Goal: Task Accomplishment & Management: Manage account settings

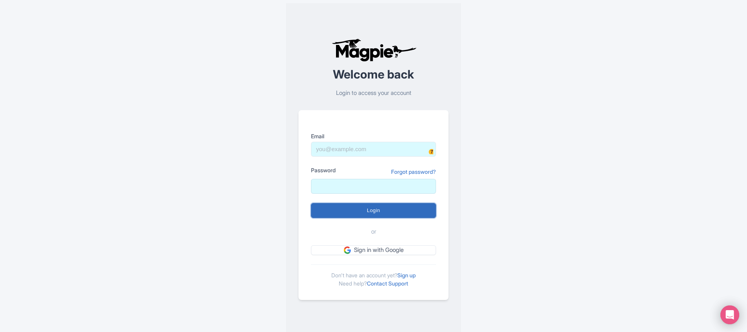
click at [382, 208] on input "Login" at bounding box center [373, 210] width 125 height 15
type input "Logging in..."
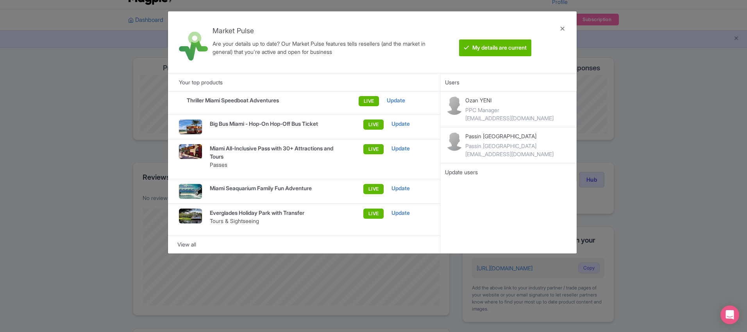
scroll to position [15, 0]
click at [185, 240] on div "View all" at bounding box center [304, 244] width 254 height 9
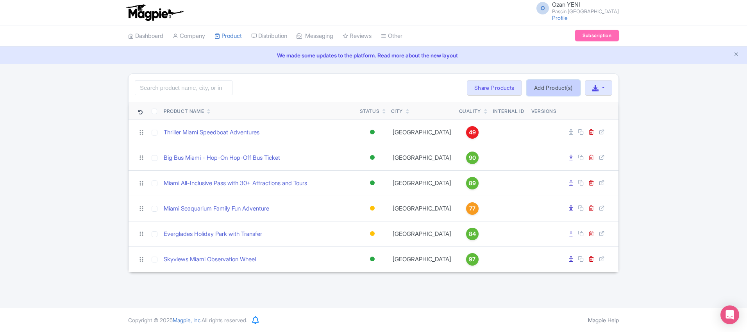
click at [552, 89] on link "Add Product(s)" at bounding box center [554, 88] width 54 height 16
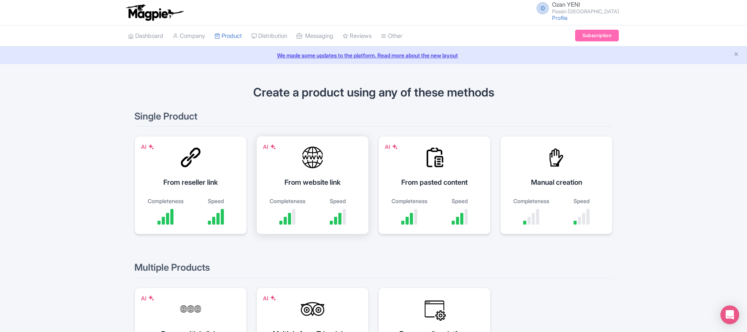
click at [322, 188] on div "AI From website link Completeness Speed" at bounding box center [312, 185] width 113 height 98
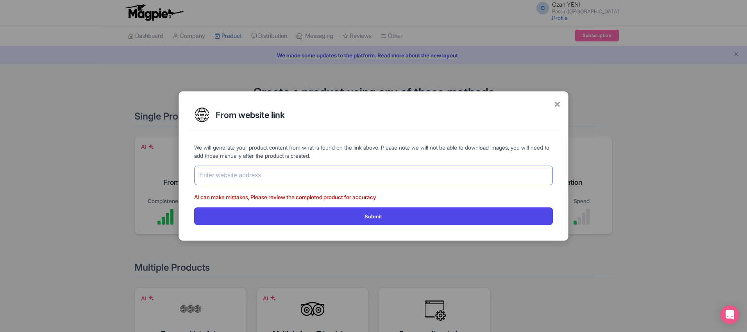
click at [291, 181] on input "text" at bounding box center [373, 176] width 359 height 20
paste input "[URL][DOMAIN_NAME]"
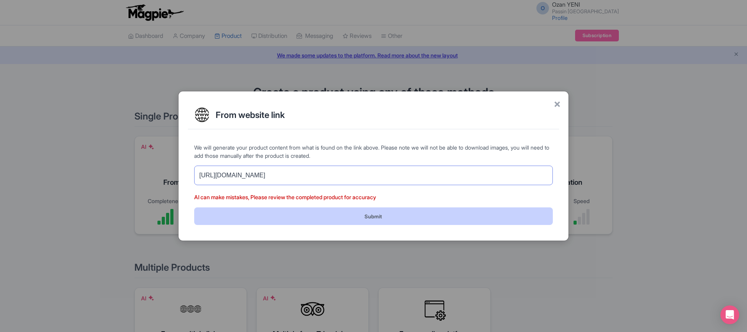
type input "[URL][DOMAIN_NAME]"
click at [342, 219] on button "Submit" at bounding box center [373, 216] width 359 height 18
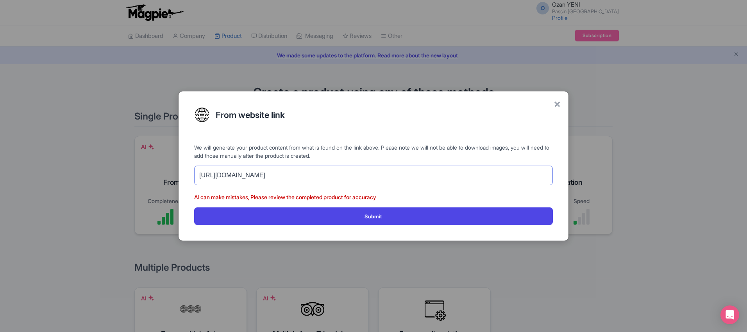
click at [419, 179] on input "[URL][DOMAIN_NAME]" at bounding box center [373, 176] width 359 height 20
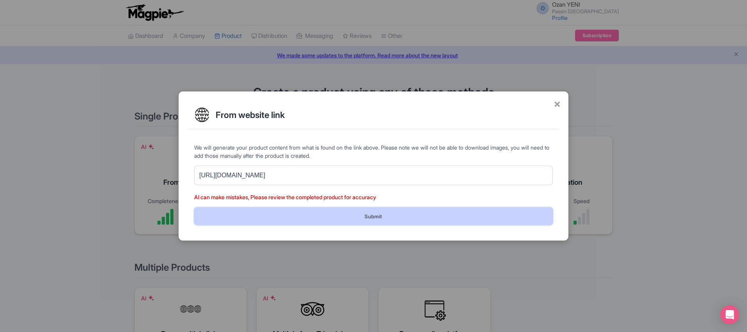
click at [393, 211] on button "Submit" at bounding box center [373, 216] width 359 height 18
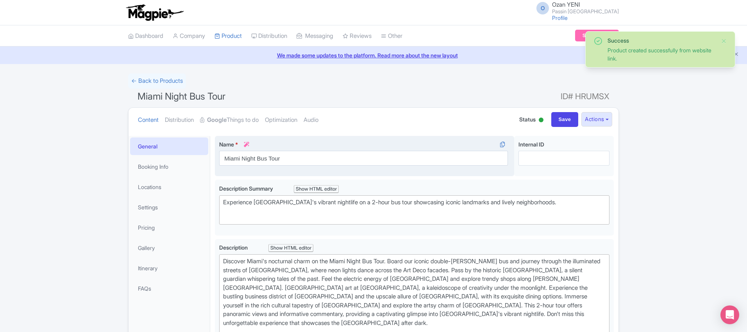
click at [346, 149] on div "Name * i Miami Night Bus Tour" at bounding box center [363, 152] width 289 height 25
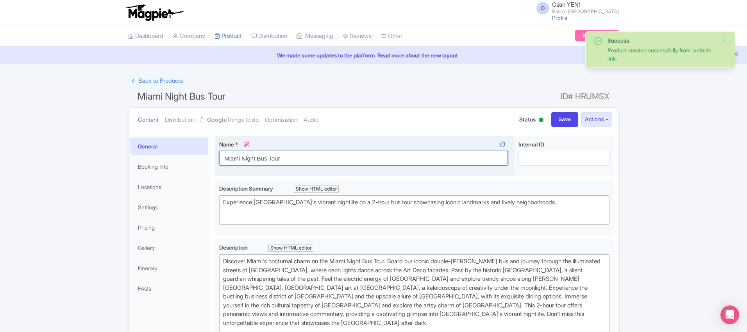
click at [337, 157] on input "Miami Night Bus Tour" at bounding box center [363, 158] width 289 height 15
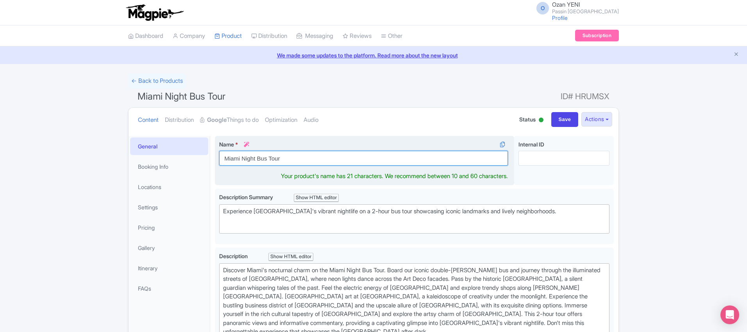
click at [275, 159] on input "Miami Night Bus Tour" at bounding box center [363, 158] width 289 height 15
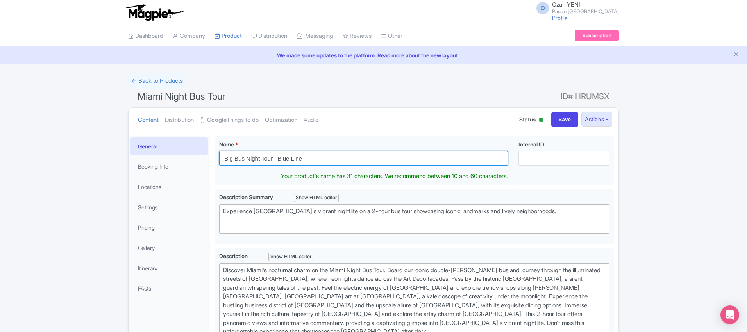
type input "Big Bus Night Tour | Blue Line"
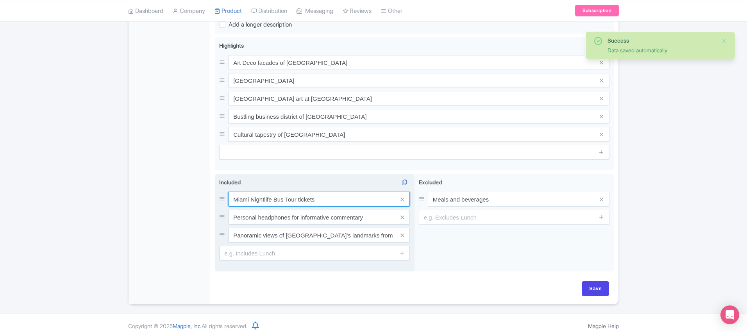
scroll to position [334, 0]
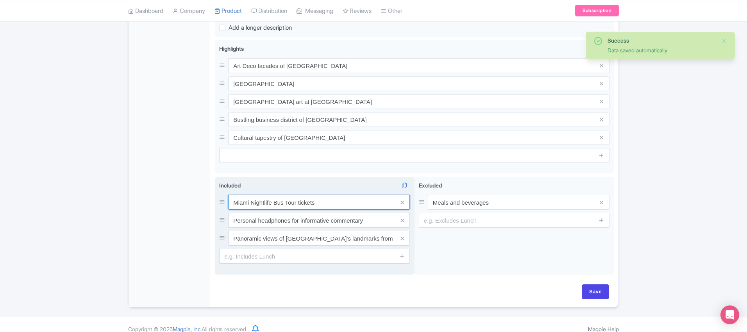
click at [271, 201] on input "Miami Nightlife Bus Tour tickets" at bounding box center [319, 202] width 182 height 15
click at [273, 195] on input "Miami Nightlife Bus Tour tickets" at bounding box center [319, 202] width 182 height 15
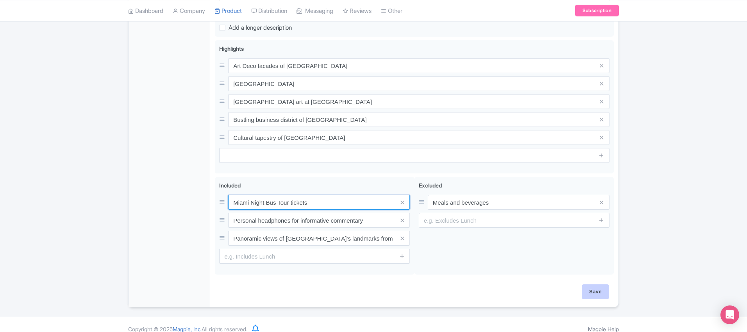
type input "Miami Night Bus Tour tickets"
click at [593, 284] on input "Save" at bounding box center [595, 291] width 27 height 15
type input "Saving..."
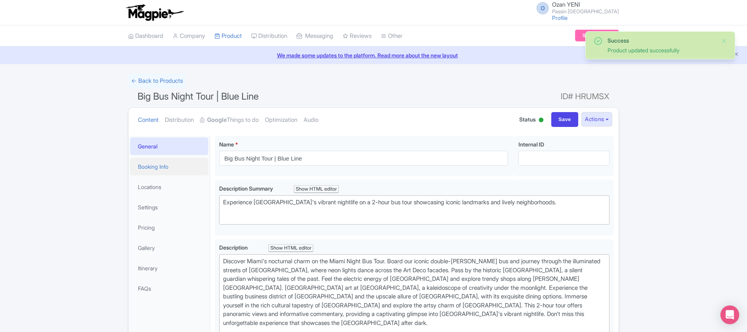
click at [167, 167] on link "Booking Info" at bounding box center [169, 167] width 78 height 18
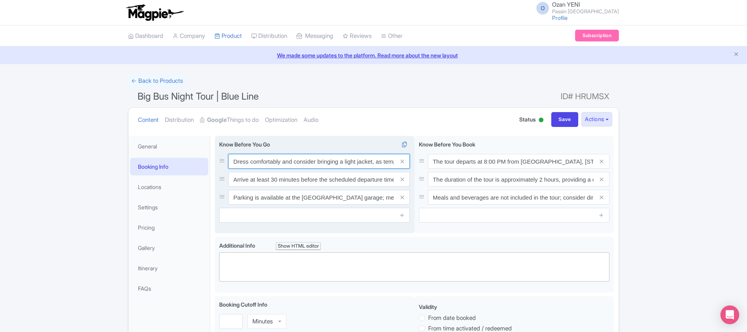
drag, startPoint x: 337, startPoint y: 162, endPoint x: 341, endPoint y: 162, distance: 3.9
click at [341, 162] on input "Dress comfortably and consider bringing a light jacket, as temperatures can coo…" at bounding box center [319, 161] width 182 height 15
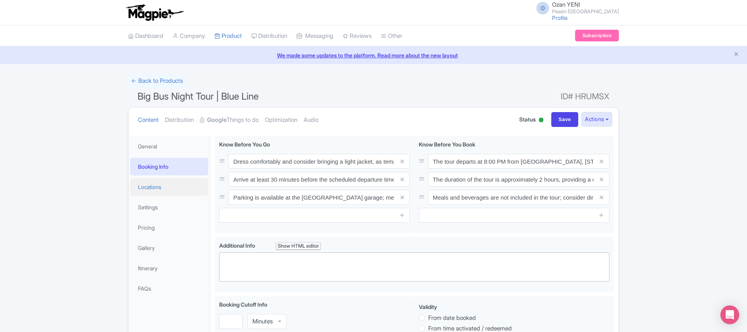
click at [169, 186] on link "Locations" at bounding box center [169, 187] width 78 height 18
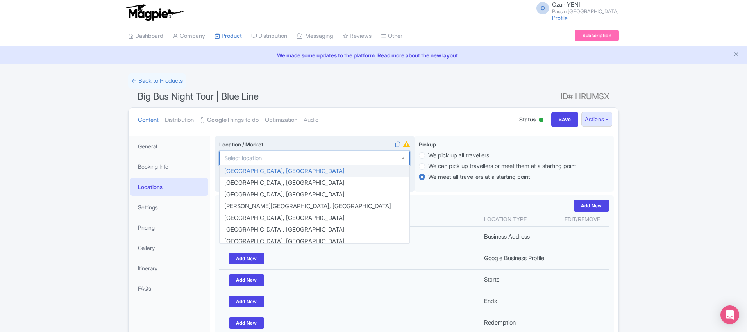
click at [307, 161] on div at bounding box center [314, 158] width 191 height 15
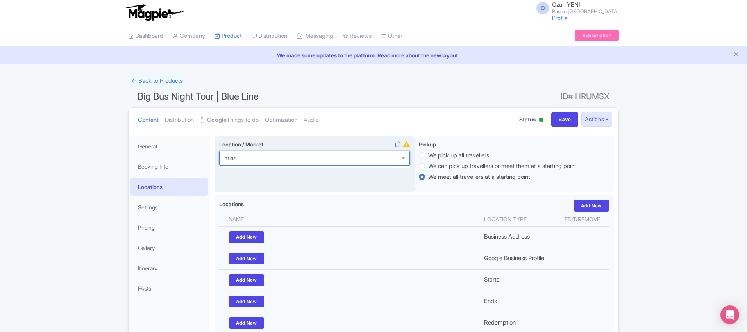
type input "[GEOGRAPHIC_DATA]"
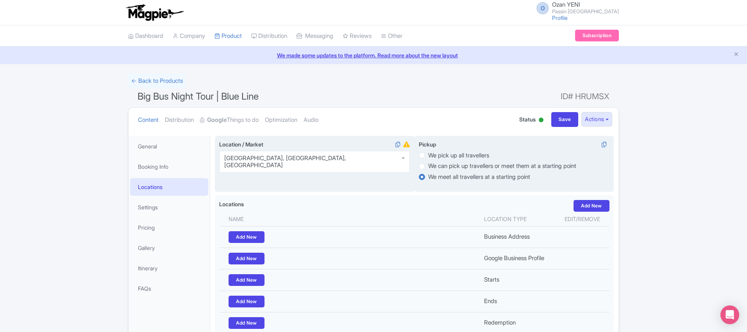
click at [463, 191] on div "Pickup i We pick up all travellers We can pick up travellers or meet them at a …" at bounding box center [515, 164] width 200 height 56
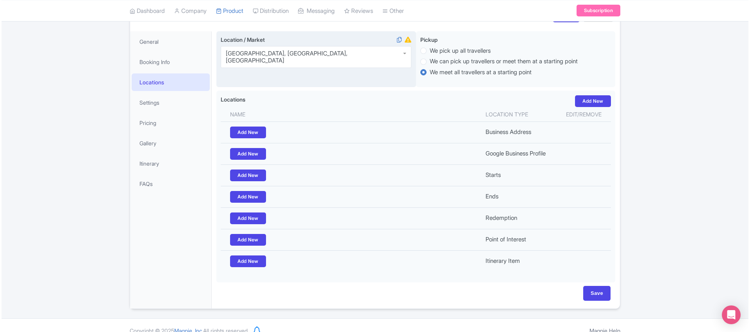
scroll to position [104, 0]
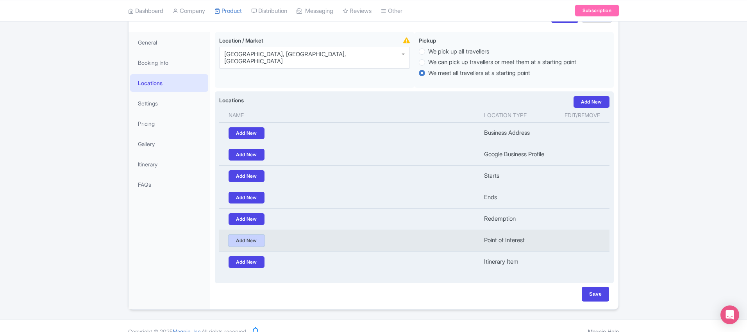
click at [254, 241] on link "Add New" at bounding box center [247, 241] width 36 height 12
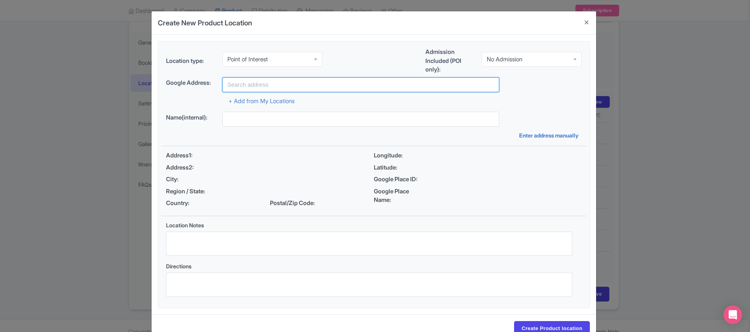
click at [269, 84] on input "text" at bounding box center [360, 84] width 277 height 15
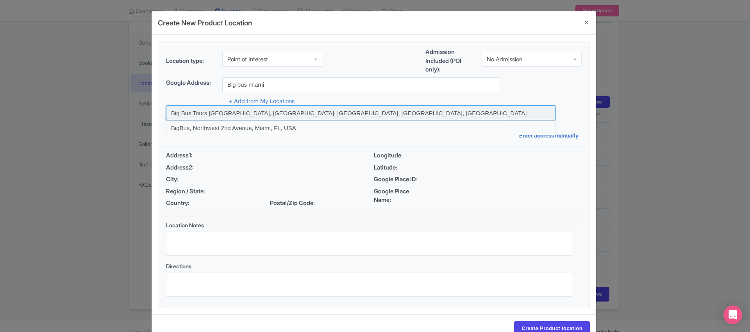
click at [345, 114] on input at bounding box center [361, 112] width 390 height 15
type input "Big Bus Tours [GEOGRAPHIC_DATA], [GEOGRAPHIC_DATA], [GEOGRAPHIC_DATA], [GEOGRAP…"
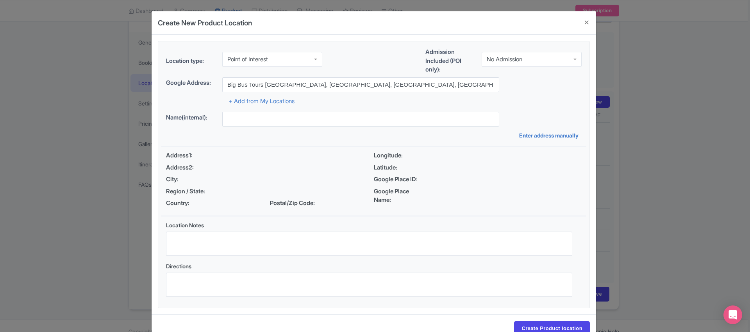
type input "Big Bus Tours [GEOGRAPHIC_DATA], [GEOGRAPHIC_DATA], [GEOGRAPHIC_DATA], [GEOGRAP…"
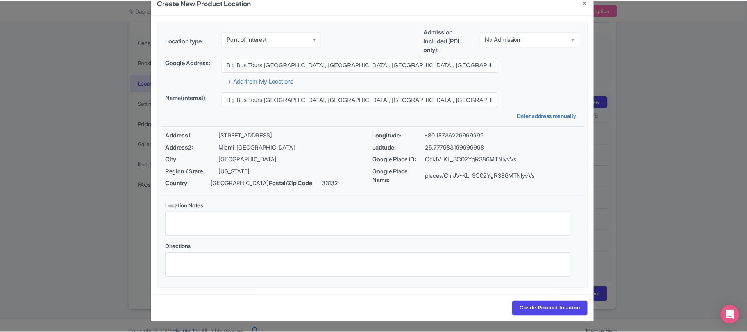
scroll to position [21, 0]
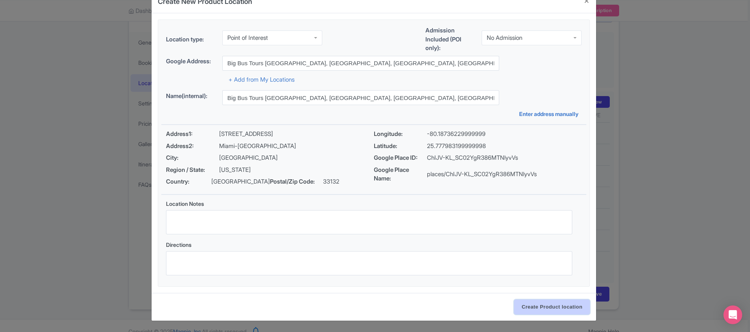
click at [536, 306] on input "Create Product location" at bounding box center [552, 307] width 76 height 15
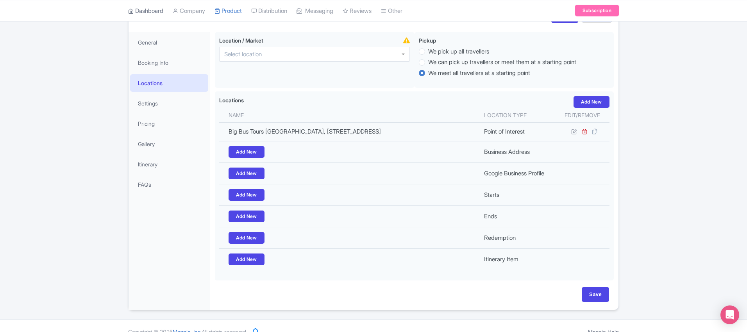
click at [150, 9] on link "Dashboard" at bounding box center [145, 10] width 35 height 21
click at [170, 45] on link "General" at bounding box center [169, 43] width 78 height 18
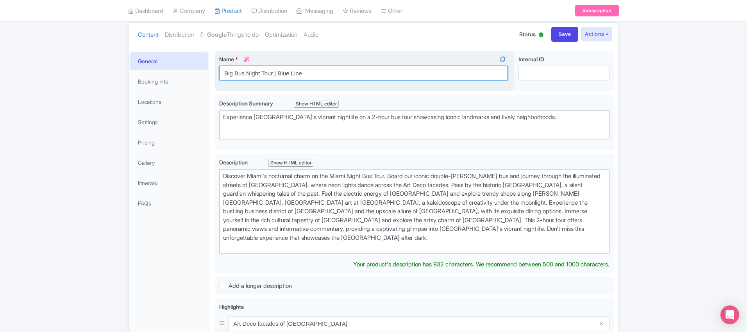
scroll to position [94, 0]
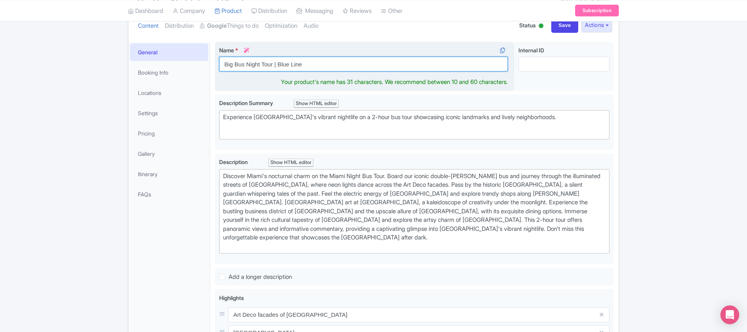
drag, startPoint x: 278, startPoint y: 73, endPoint x: 295, endPoint y: 72, distance: 17.2
click at [296, 72] on div "Name * i Big Bus Night Tour | Blue Line Your product's name has 31 characters. …" at bounding box center [364, 67] width 299 height 50
click at [272, 68] on input "Big Bus Night Tour | Blue Line" at bounding box center [363, 64] width 289 height 15
paste input "Hop-On Hop-Off Bus Ticket"
click at [310, 64] on input "Big Bus Night Tour | Blue Line | nHop-On Hop-Off Bus Ticket" at bounding box center [363, 64] width 289 height 15
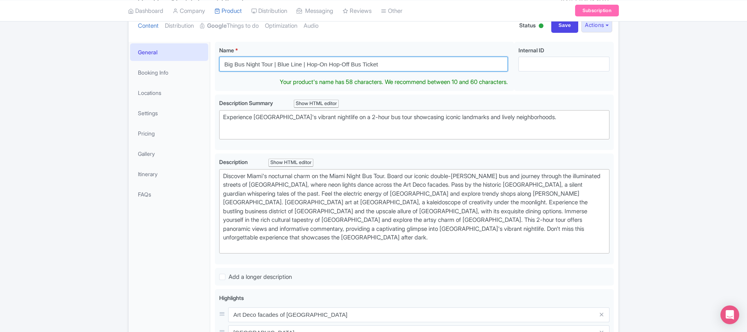
type input "Big Bus Night Tour | Blue Line | Hop-On Hop-Off Bus Ticket"
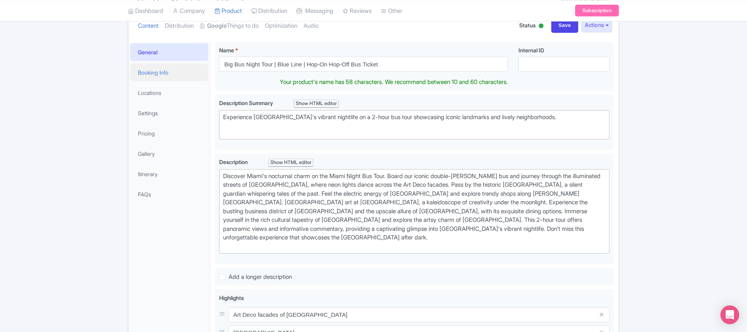
click at [181, 78] on link "Booking Info" at bounding box center [169, 73] width 78 height 18
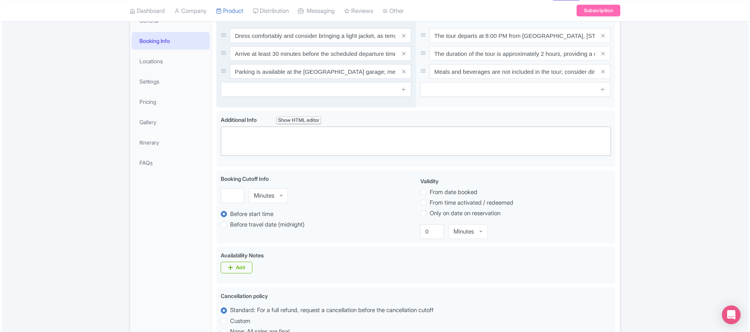
scroll to position [104, 0]
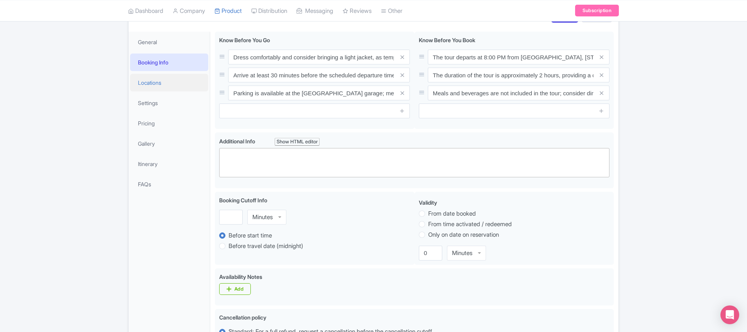
click at [161, 86] on link "Locations" at bounding box center [169, 83] width 78 height 18
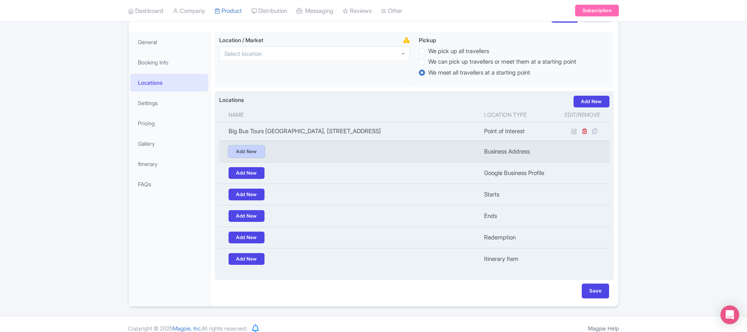
click at [236, 147] on link "Add New" at bounding box center [247, 152] width 36 height 12
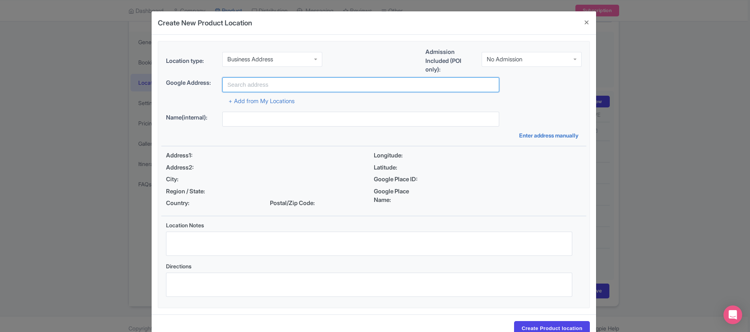
click at [254, 84] on input "text" at bounding box center [360, 84] width 277 height 15
type input "B"
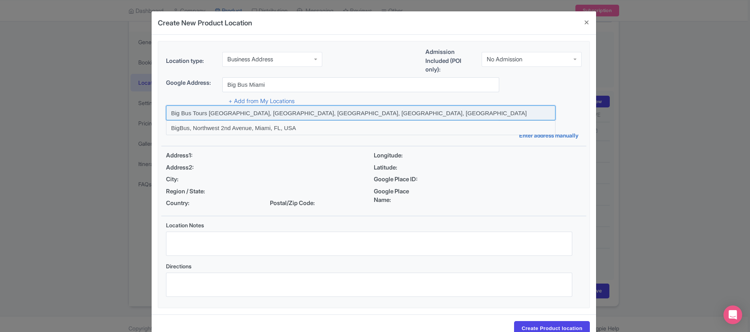
click at [313, 114] on input at bounding box center [361, 112] width 390 height 15
type input "Big Bus Tours [GEOGRAPHIC_DATA], [GEOGRAPHIC_DATA], [GEOGRAPHIC_DATA], [GEOGRAP…"
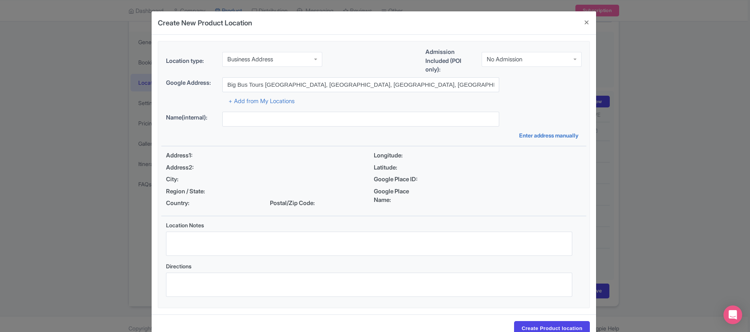
type input "Big Bus Tours [GEOGRAPHIC_DATA], [GEOGRAPHIC_DATA], [GEOGRAPHIC_DATA], [GEOGRAP…"
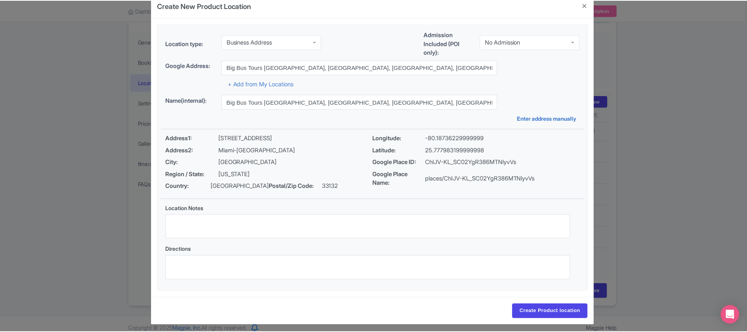
scroll to position [21, 0]
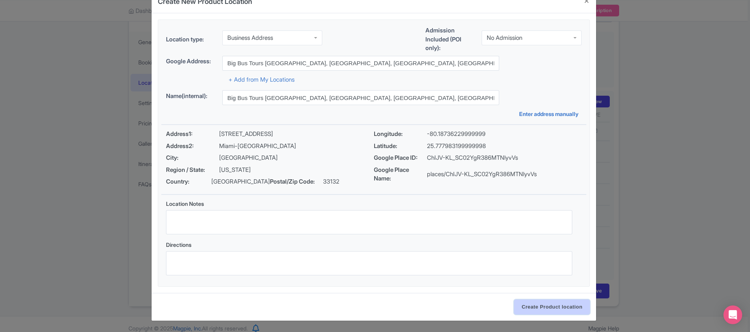
click at [552, 308] on input "Create Product location" at bounding box center [552, 307] width 76 height 15
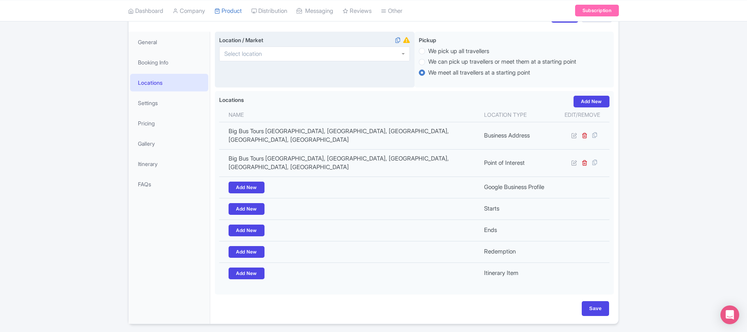
click at [306, 57] on div at bounding box center [314, 53] width 191 height 15
type input "Miami"
click at [355, 77] on div "Location / Market Miami, FL, USA Miami, FL, USA Miami, Australia Miami Beach, F…" at bounding box center [315, 60] width 200 height 56
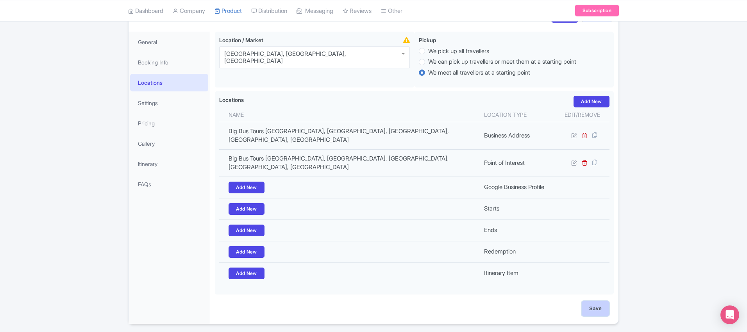
click at [602, 301] on input "Save" at bounding box center [595, 308] width 27 height 15
type input "Update Product"
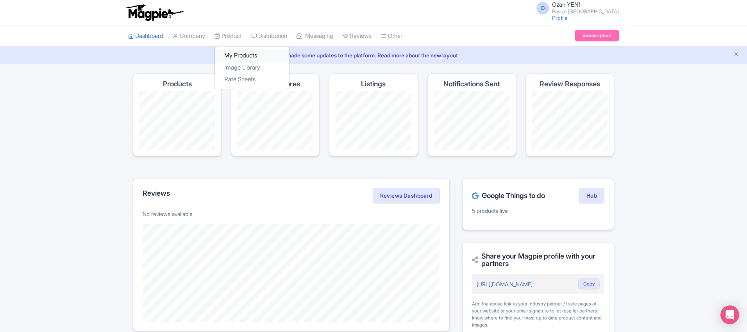
click at [240, 51] on link "My Products" at bounding box center [252, 56] width 74 height 12
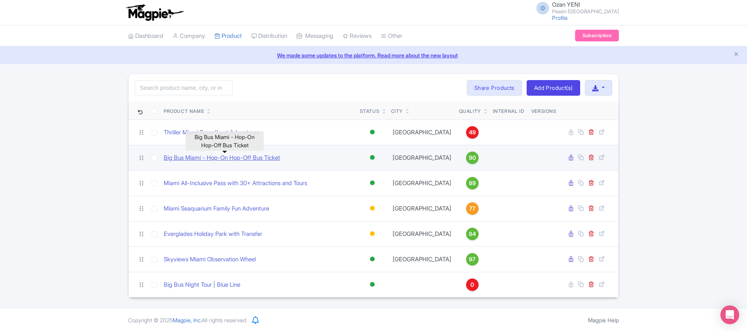
click at [217, 156] on link "Big Bus Miami - Hop-On Hop-Off Bus Ticket" at bounding box center [222, 158] width 116 height 9
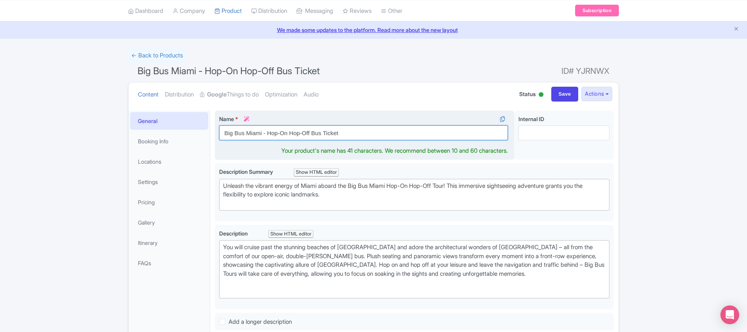
scroll to position [34, 0]
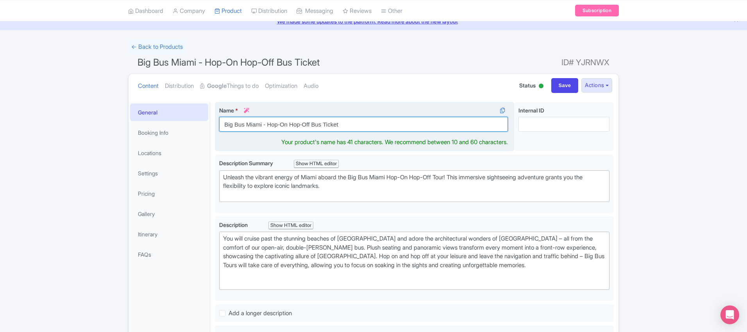
drag, startPoint x: 355, startPoint y: 131, endPoint x: 274, endPoint y: 126, distance: 81.0
click at [274, 126] on input "Big Bus Miami - Hop-On Hop-Off Bus Ticket" at bounding box center [363, 124] width 289 height 15
drag, startPoint x: 267, startPoint y: 125, endPoint x: 358, endPoint y: 125, distance: 90.6
click at [358, 125] on input "Big Bus Miami - Hop-On Hop-Off Bus Ticket" at bounding box center [363, 124] width 289 height 15
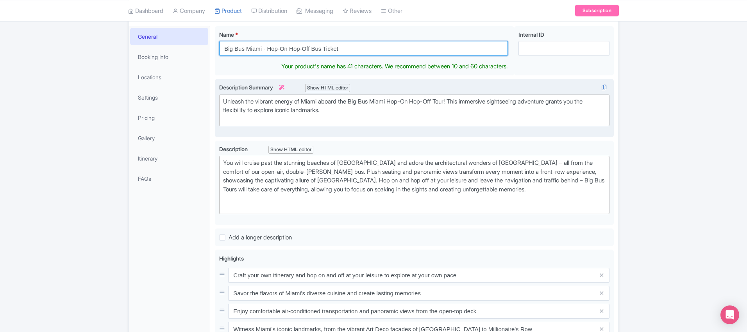
scroll to position [91, 0]
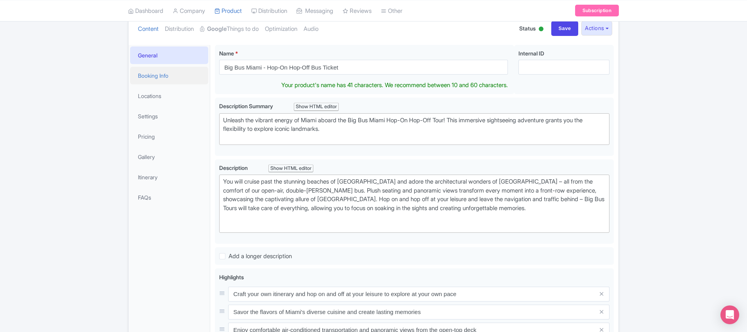
click at [171, 72] on link "Booking Info" at bounding box center [169, 76] width 78 height 18
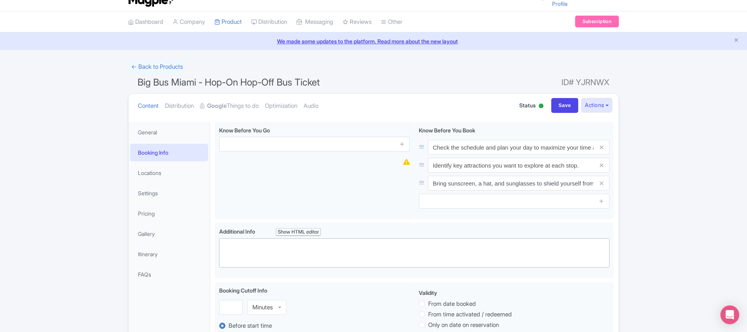
scroll to position [0, 0]
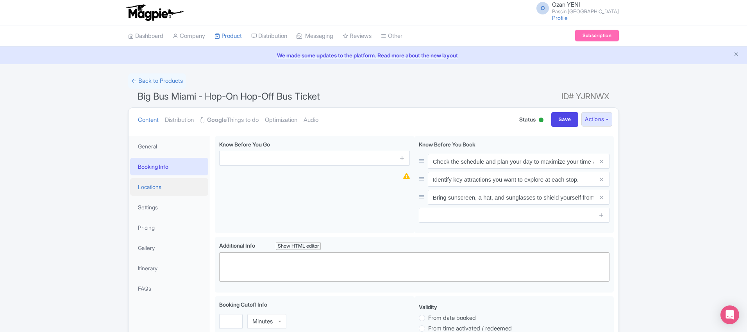
click at [163, 186] on link "Locations" at bounding box center [169, 187] width 78 height 18
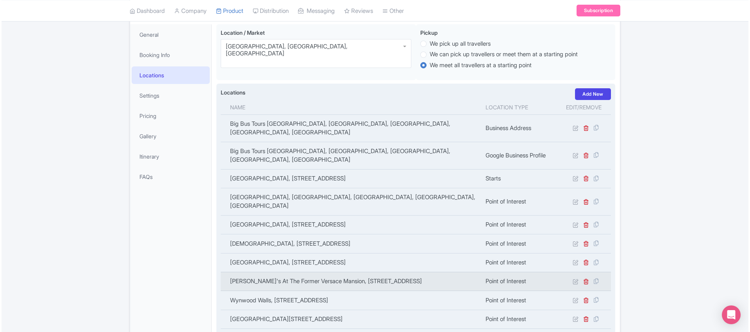
scroll to position [106, 0]
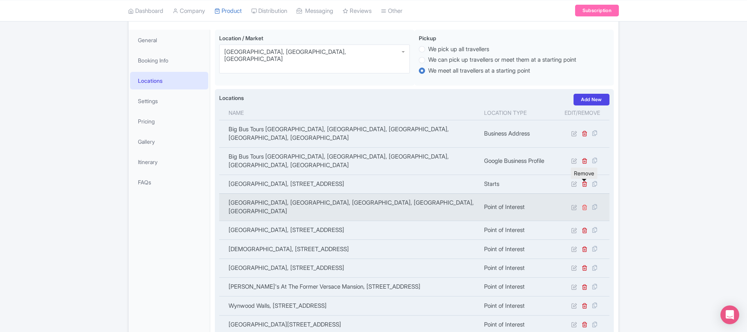
click at [583, 204] on icon at bounding box center [585, 207] width 6 height 6
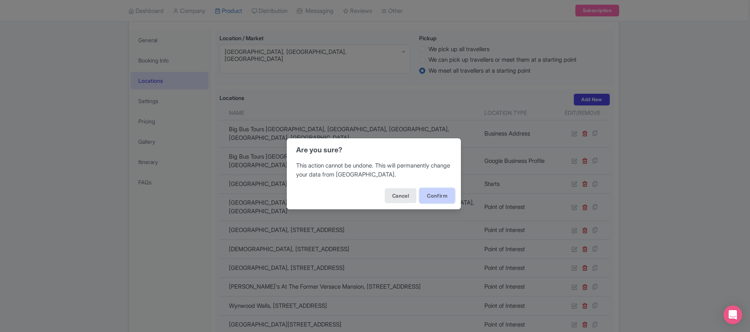
click at [435, 195] on button "Confirm" at bounding box center [437, 195] width 35 height 15
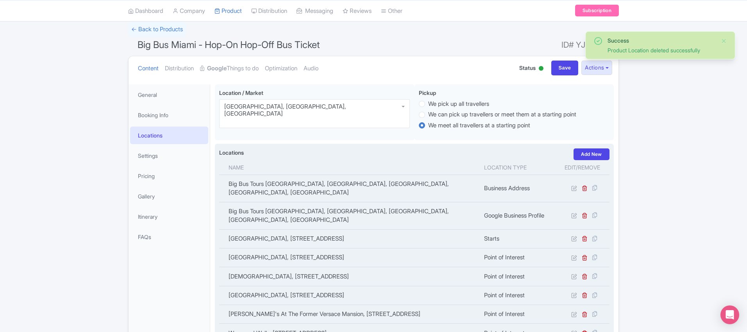
scroll to position [38, 0]
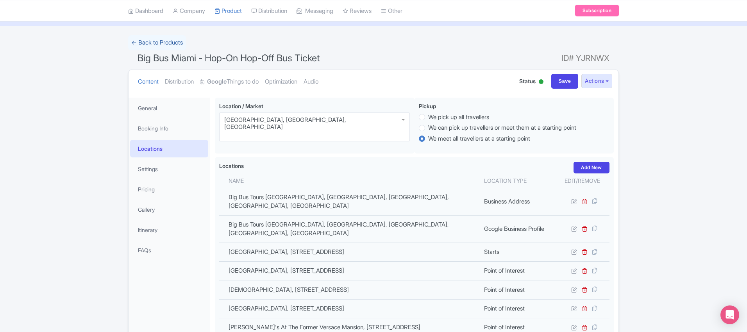
click at [157, 43] on link "← Back to Products" at bounding box center [157, 42] width 58 height 15
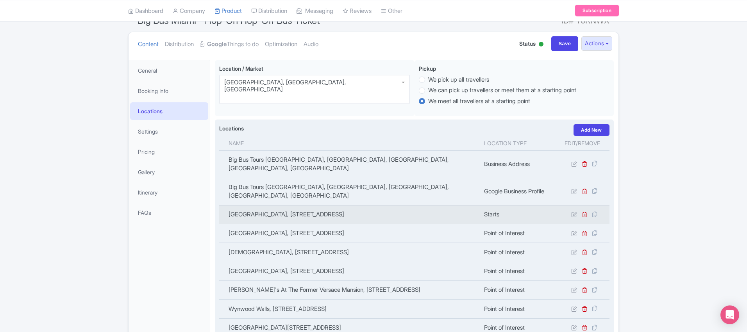
scroll to position [75, 0]
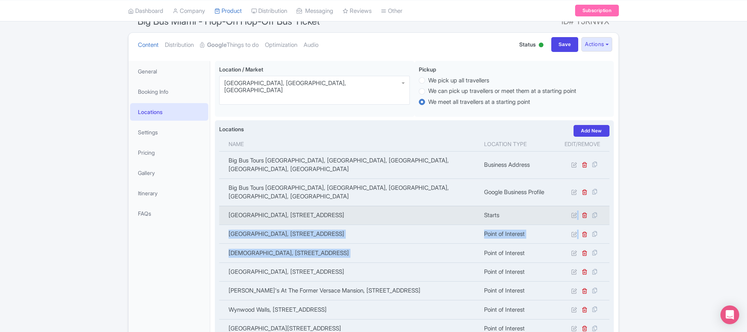
drag, startPoint x: 531, startPoint y: 227, endPoint x: 531, endPoint y: 195, distance: 32.8
click at [531, 195] on tbody "Big Bus Tours [GEOGRAPHIC_DATA], [GEOGRAPHIC_DATA], [GEOGRAPHIC_DATA] Business …" at bounding box center [414, 337] width 390 height 373
click at [583, 212] on icon at bounding box center [585, 215] width 6 height 6
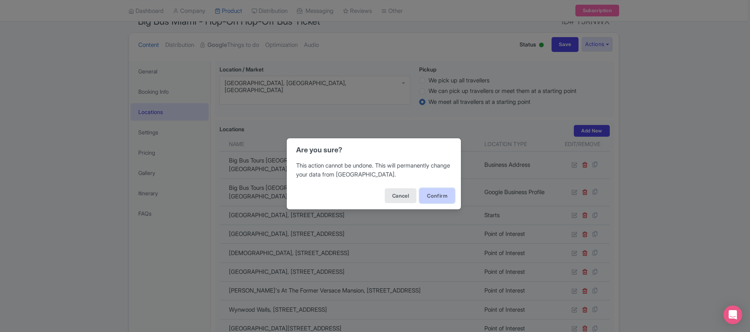
click at [437, 195] on button "Confirm" at bounding box center [437, 195] width 35 height 15
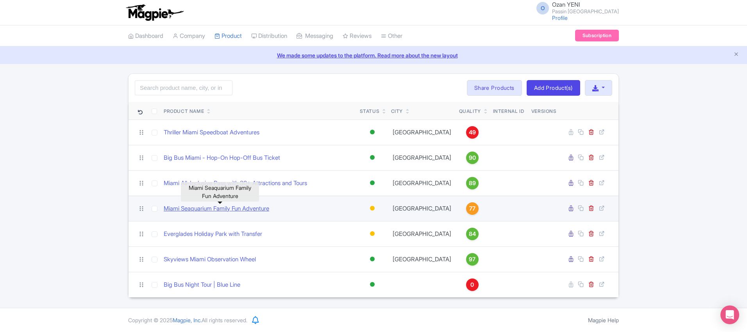
click at [205, 207] on link "Miami Seaquarium Family Fun Adventure" at bounding box center [216, 208] width 105 height 9
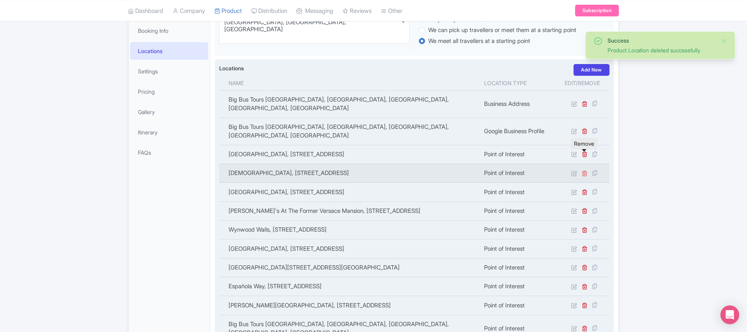
click at [584, 170] on icon at bounding box center [585, 173] width 6 height 6
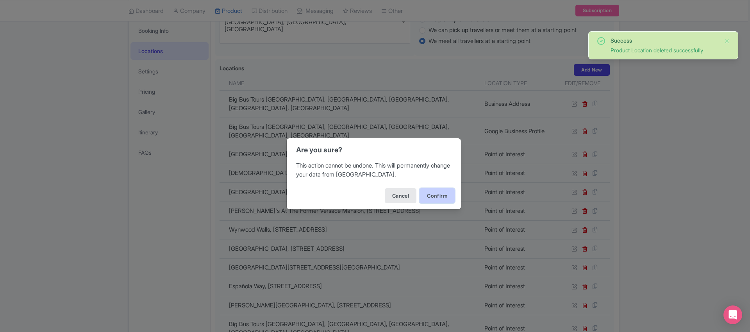
click at [434, 195] on button "Confirm" at bounding box center [437, 195] width 35 height 15
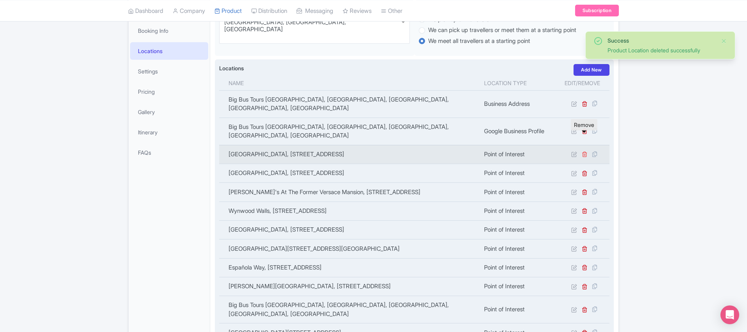
click at [583, 151] on icon at bounding box center [585, 154] width 6 height 6
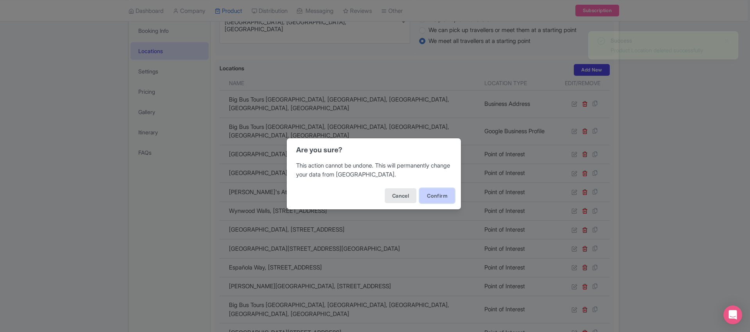
click at [441, 195] on button "Confirm" at bounding box center [437, 195] width 35 height 15
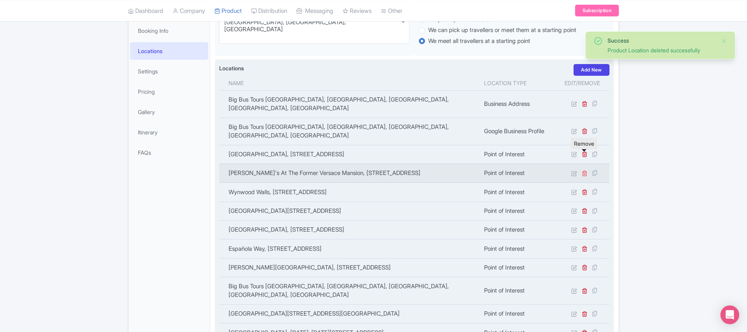
click at [582, 170] on icon at bounding box center [585, 173] width 6 height 6
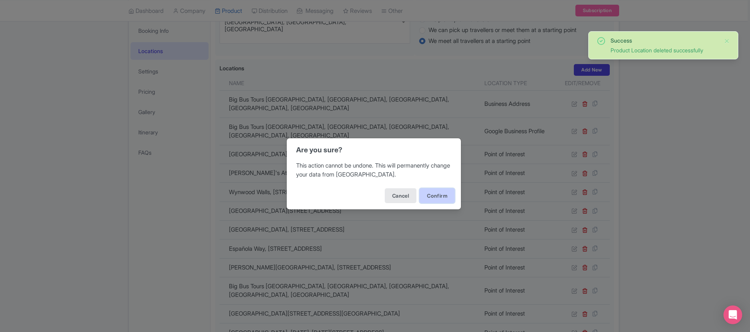
click at [438, 198] on button "Confirm" at bounding box center [437, 195] width 35 height 15
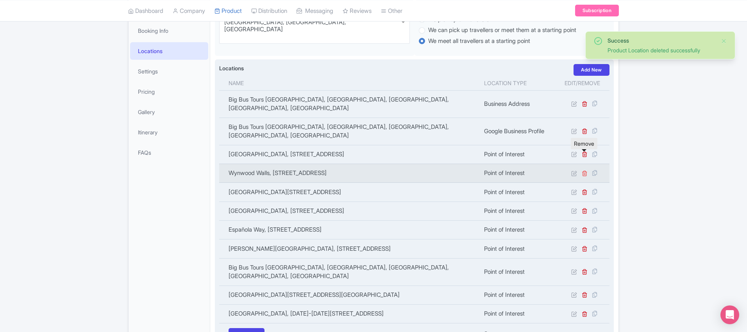
click at [584, 170] on icon at bounding box center [585, 173] width 6 height 6
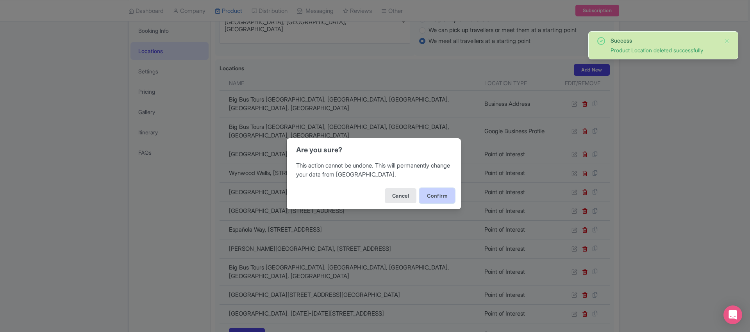
click at [440, 195] on button "Confirm" at bounding box center [437, 195] width 35 height 15
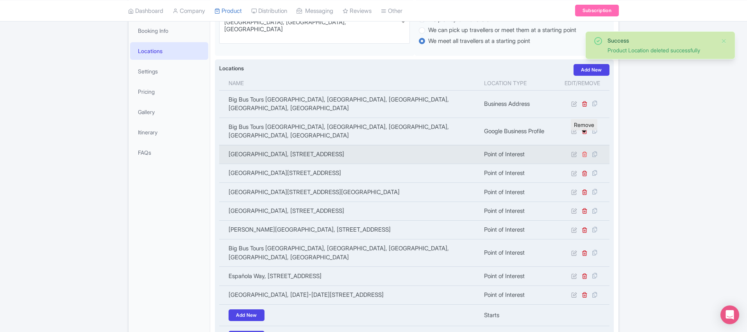
click at [583, 151] on icon at bounding box center [585, 154] width 6 height 6
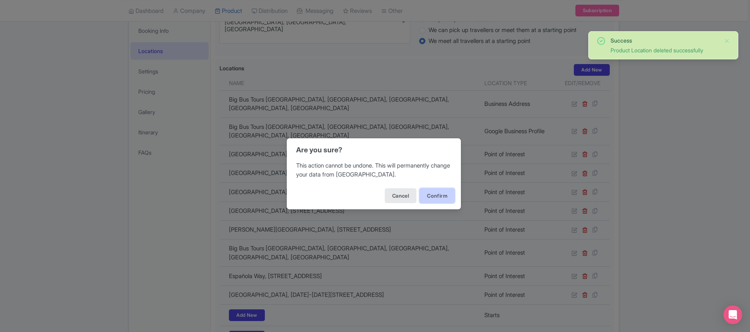
click at [442, 193] on button "Confirm" at bounding box center [437, 195] width 35 height 15
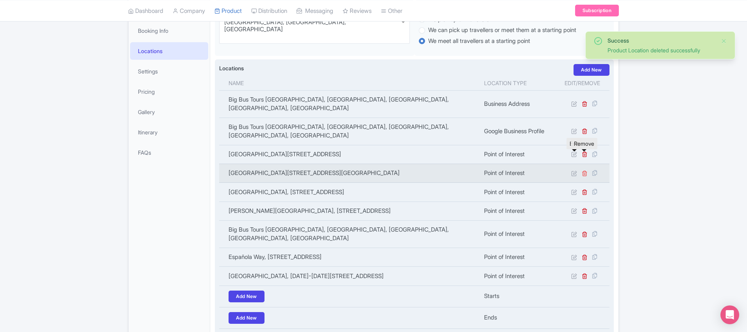
click at [584, 170] on icon at bounding box center [585, 173] width 6 height 6
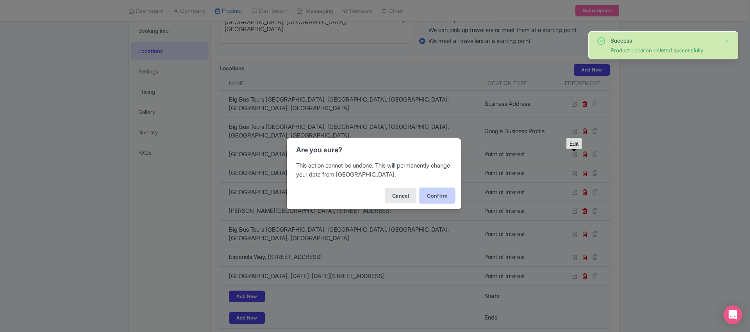
click at [437, 196] on button "Confirm" at bounding box center [437, 195] width 35 height 15
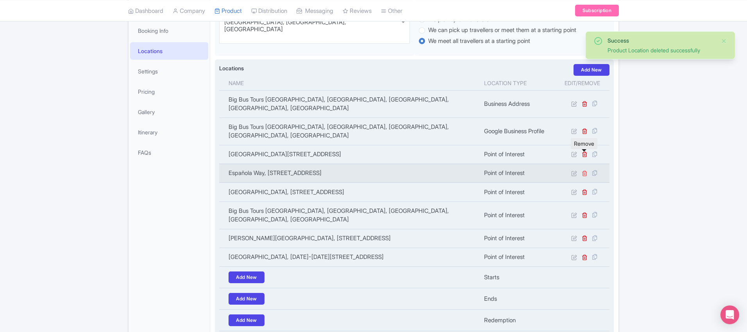
click at [585, 170] on icon at bounding box center [585, 173] width 6 height 6
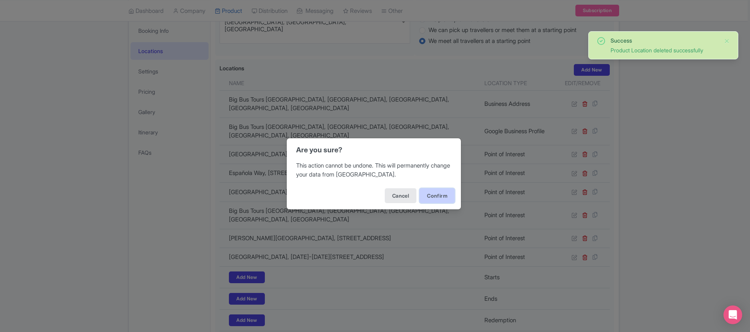
click at [424, 194] on button "Confirm" at bounding box center [437, 195] width 35 height 15
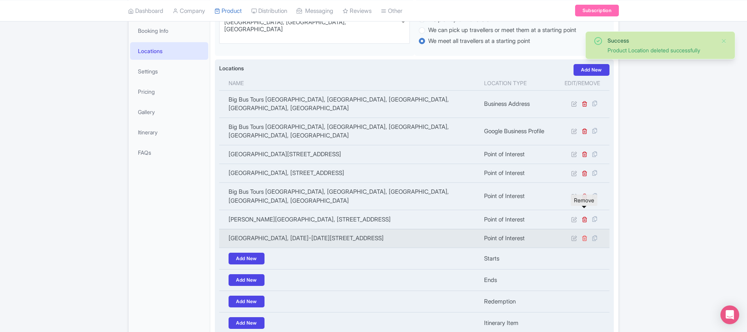
click at [583, 235] on icon at bounding box center [585, 238] width 6 height 6
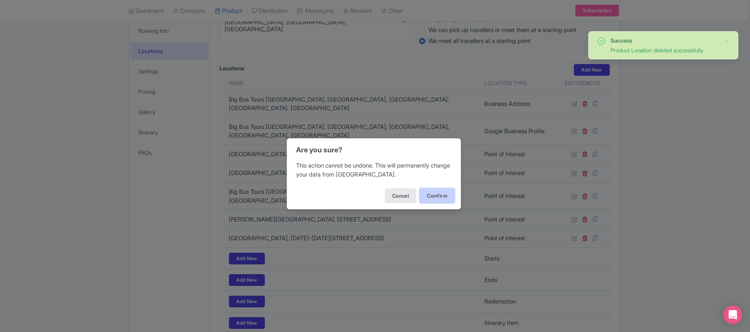
click at [442, 194] on button "Confirm" at bounding box center [437, 195] width 35 height 15
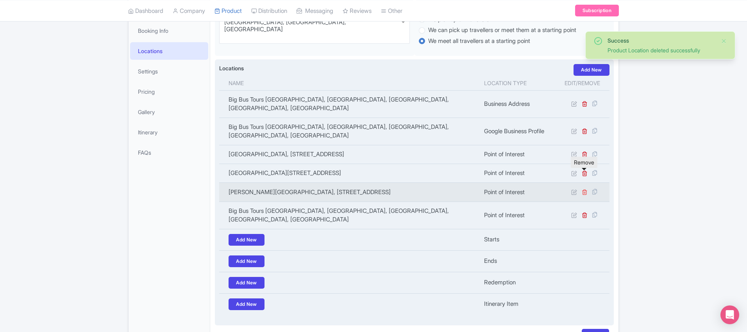
click at [584, 189] on icon at bounding box center [585, 192] width 6 height 6
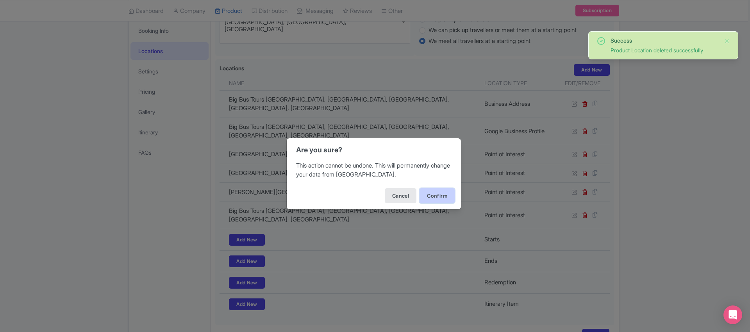
click at [434, 196] on button "Confirm" at bounding box center [437, 195] width 35 height 15
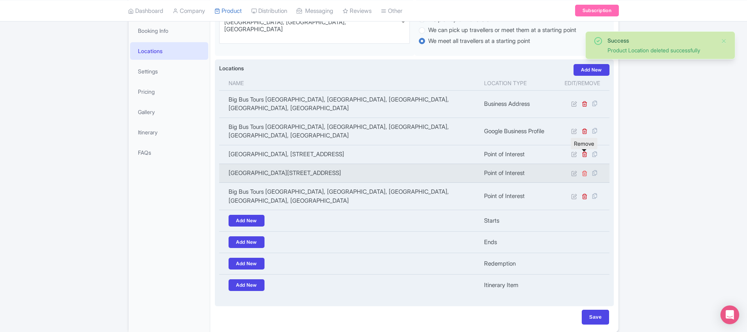
click at [586, 170] on icon at bounding box center [585, 173] width 6 height 6
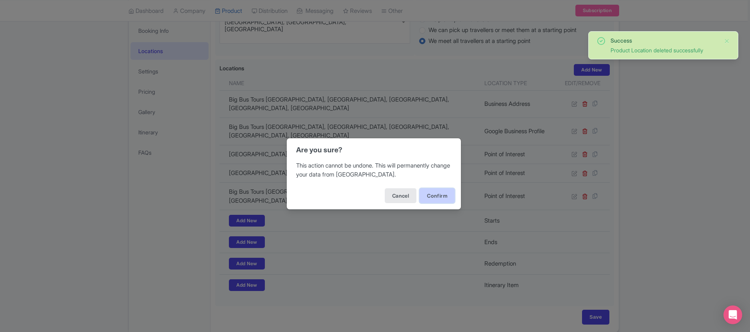
click at [434, 192] on button "Confirm" at bounding box center [437, 195] width 35 height 15
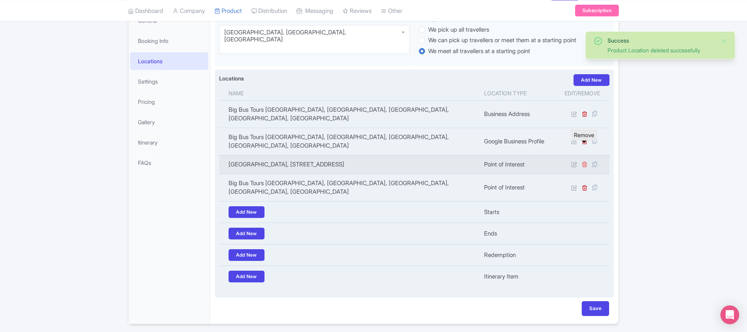
click at [585, 161] on icon at bounding box center [585, 164] width 6 height 6
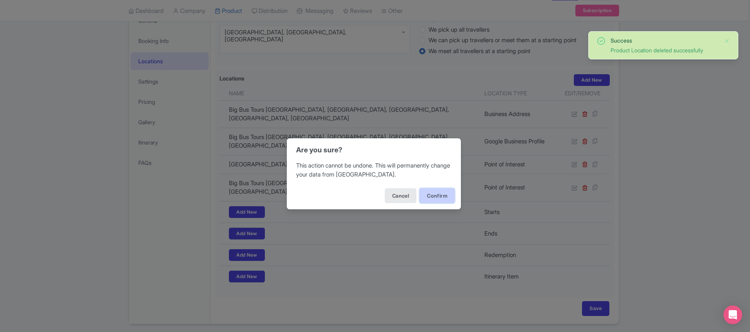
click at [444, 193] on button "Confirm" at bounding box center [437, 195] width 35 height 15
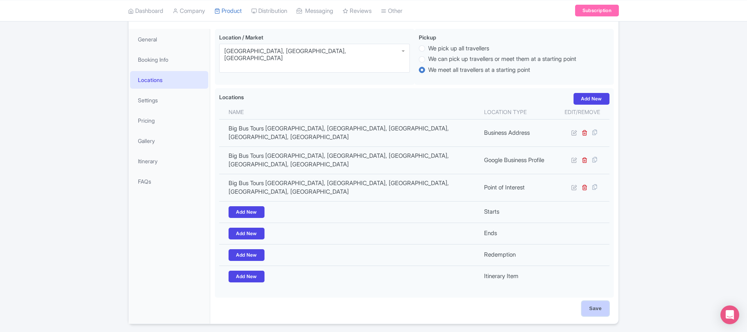
click at [591, 301] on input "Save" at bounding box center [595, 308] width 27 height 15
type input "Saving..."
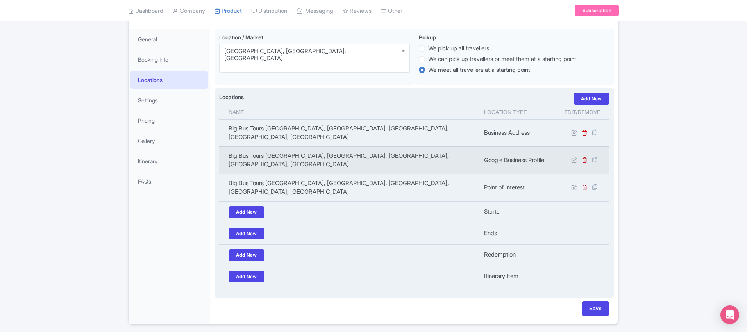
click at [327, 147] on td "Big Bus Tours [GEOGRAPHIC_DATA], [GEOGRAPHIC_DATA], [GEOGRAPHIC_DATA], [GEOGRAP…" at bounding box center [349, 160] width 260 height 27
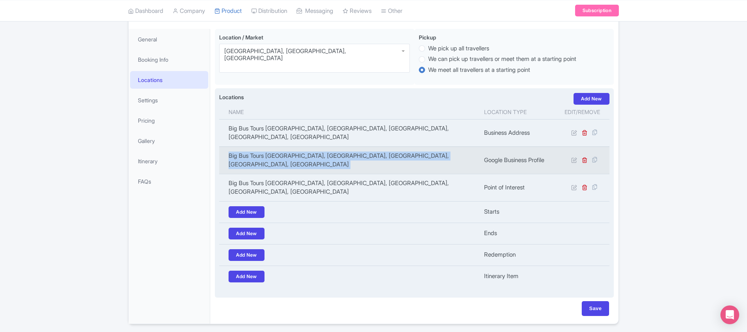
click at [327, 147] on td "Big Bus Tours [GEOGRAPHIC_DATA], [GEOGRAPHIC_DATA], [GEOGRAPHIC_DATA], [GEOGRAP…" at bounding box center [349, 160] width 260 height 27
copy tr "Big Bus Tours [GEOGRAPHIC_DATA], [GEOGRAPHIC_DATA], [GEOGRAPHIC_DATA], [GEOGRAP…"
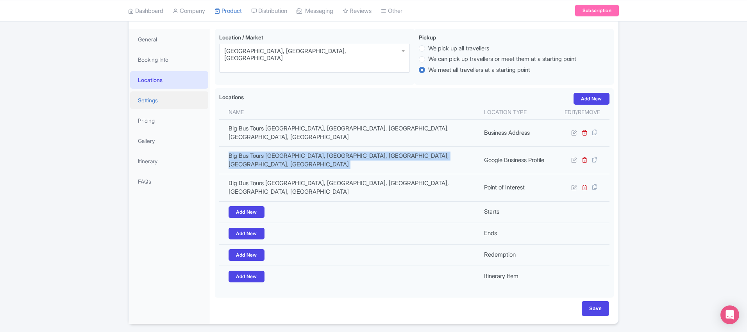
click at [175, 101] on link "Settings" at bounding box center [169, 100] width 78 height 18
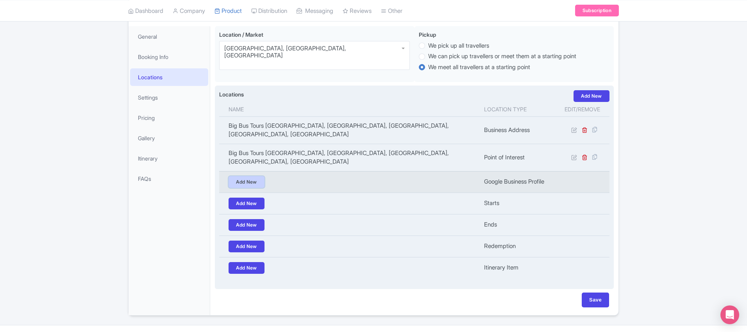
click at [250, 176] on link "Add New" at bounding box center [247, 182] width 36 height 12
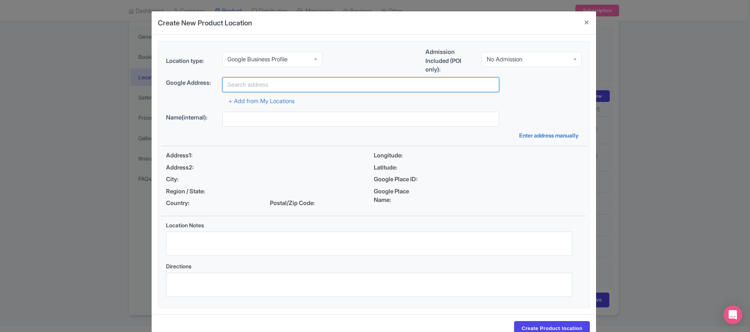
click at [286, 82] on input "text" at bounding box center [360, 84] width 277 height 15
paste input "Big Bus Tours [GEOGRAPHIC_DATA], [GEOGRAPHIC_DATA], [GEOGRAPHIC_DATA], [GEOGRAP…"
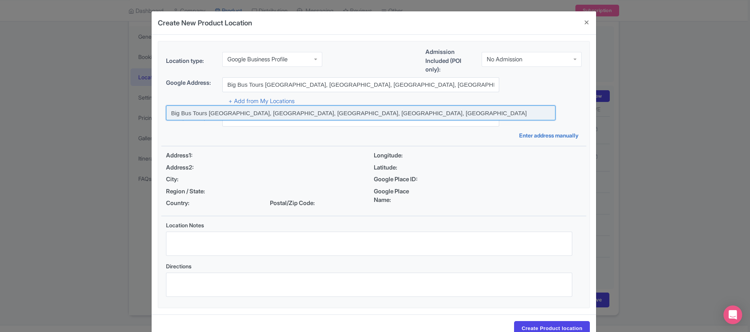
click at [272, 111] on input at bounding box center [361, 112] width 390 height 15
type input "Big Bus Tours [GEOGRAPHIC_DATA], [GEOGRAPHIC_DATA], [GEOGRAPHIC_DATA], [GEOGRAP…"
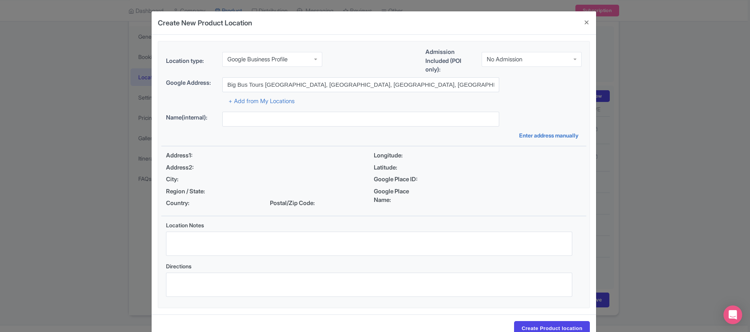
type input "Big Bus Tours [GEOGRAPHIC_DATA], [GEOGRAPHIC_DATA], [GEOGRAPHIC_DATA], [GEOGRAP…"
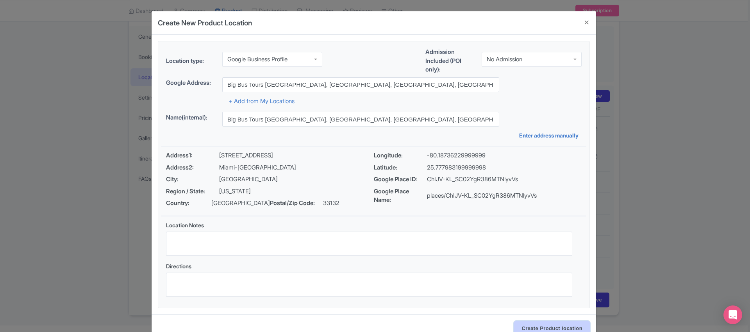
click at [540, 327] on input "Create Product location" at bounding box center [552, 328] width 76 height 15
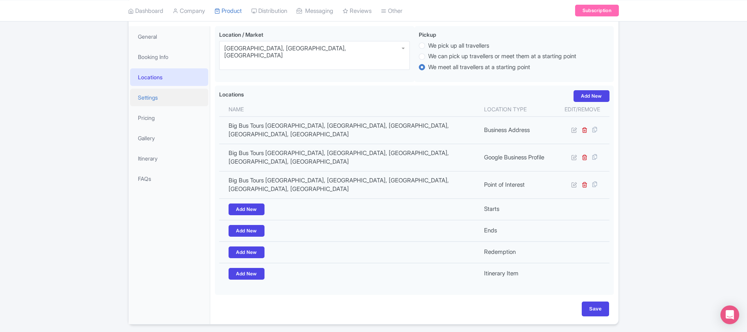
click at [168, 103] on link "Settings" at bounding box center [169, 98] width 78 height 18
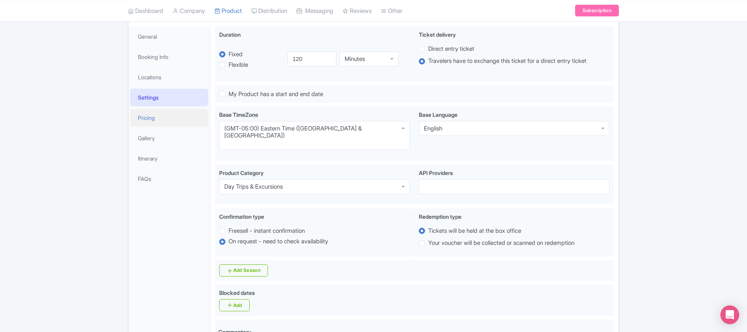
click at [162, 113] on link "Pricing" at bounding box center [169, 118] width 78 height 18
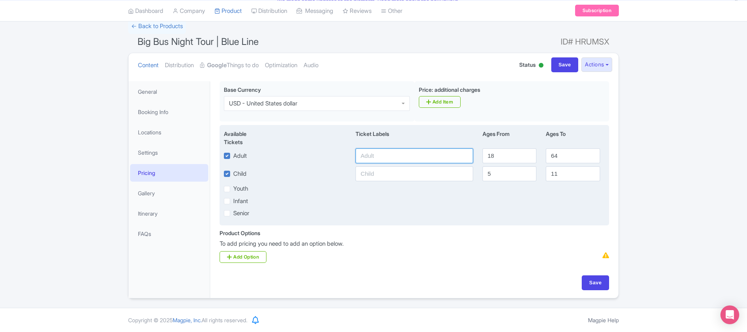
click at [399, 158] on input "text" at bounding box center [415, 155] width 118 height 15
type input "39"
click at [399, 170] on input "text" at bounding box center [415, 173] width 118 height 15
type input "29"
click at [462, 209] on div "Senior" at bounding box center [414, 213] width 390 height 9
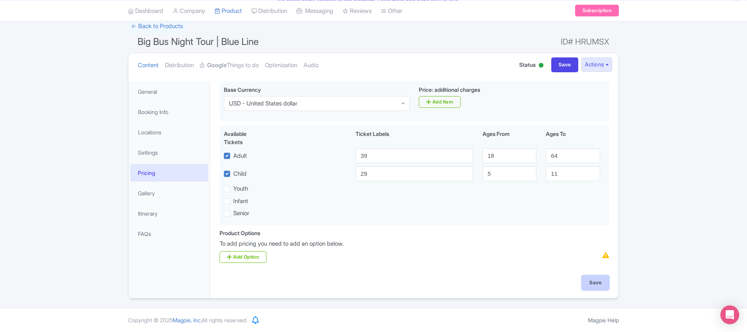
click at [589, 281] on input "Save" at bounding box center [595, 282] width 27 height 15
type input "Update Product"
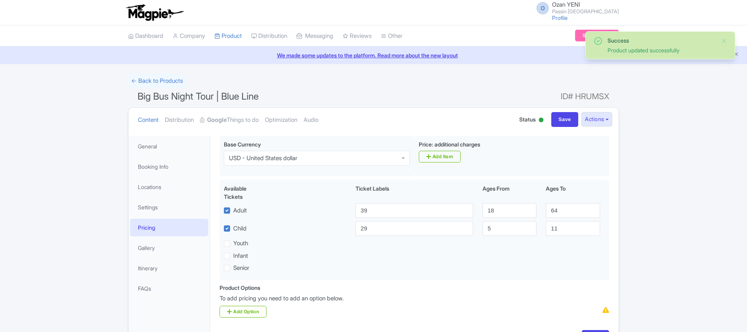
scroll to position [55, 0]
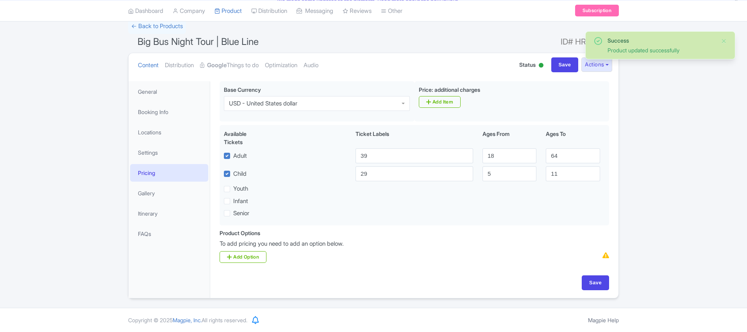
click at [159, 192] on link "Gallery" at bounding box center [169, 193] width 78 height 18
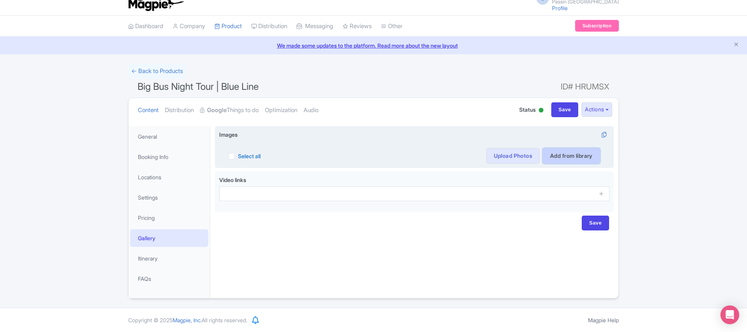
click at [569, 154] on link "Add from library" at bounding box center [571, 156] width 57 height 16
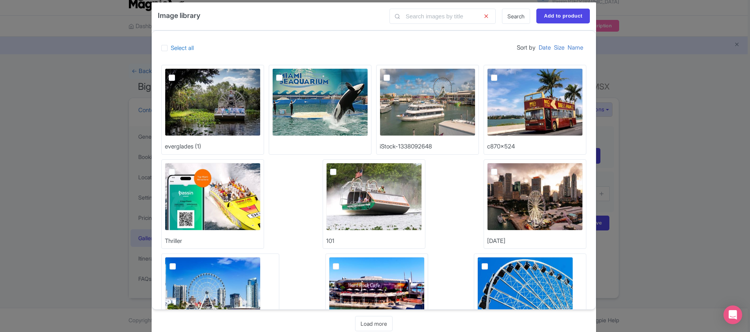
scroll to position [0, 0]
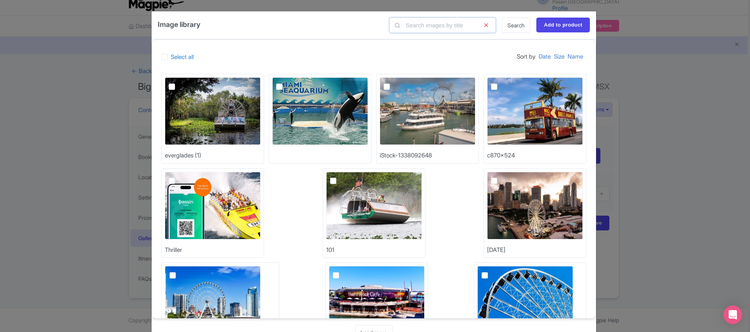
click at [442, 30] on input "text" at bounding box center [443, 25] width 106 height 15
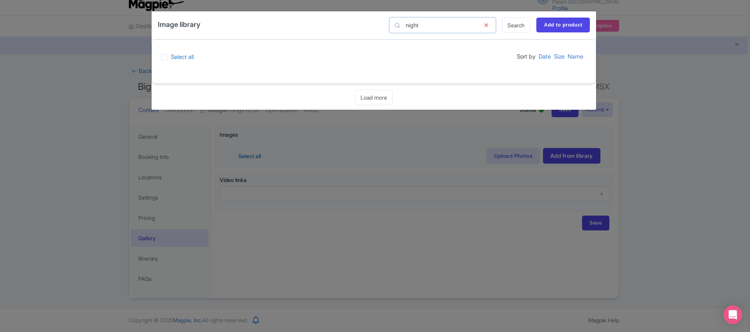
type input "night"
click at [512, 27] on link "Search" at bounding box center [516, 25] width 28 height 15
click at [488, 25] on icon at bounding box center [486, 25] width 19 height 15
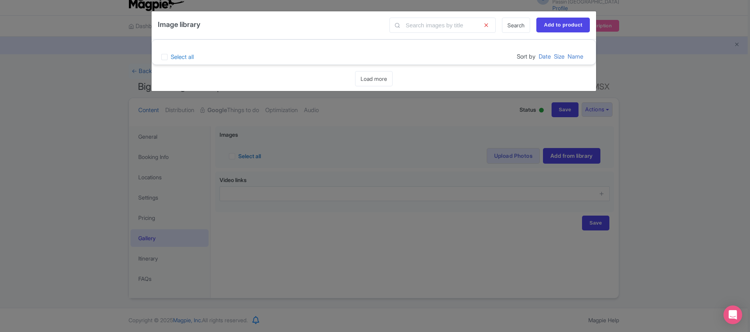
click at [486, 24] on icon at bounding box center [486, 25] width 19 height 15
click at [662, 104] on div "Image library Search Add to product Select all Sort by Date Size Name Loading..…" at bounding box center [375, 166] width 750 height 332
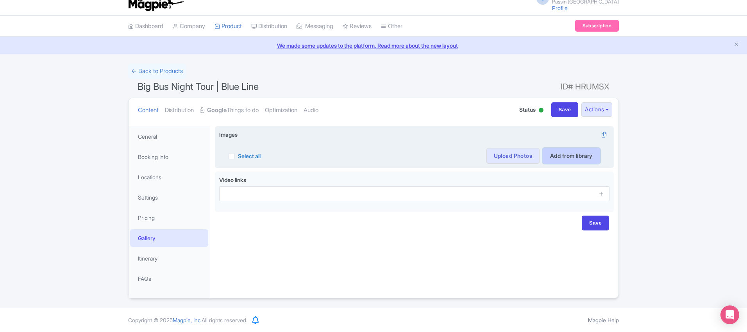
click at [557, 155] on link "Add from library" at bounding box center [571, 156] width 57 height 16
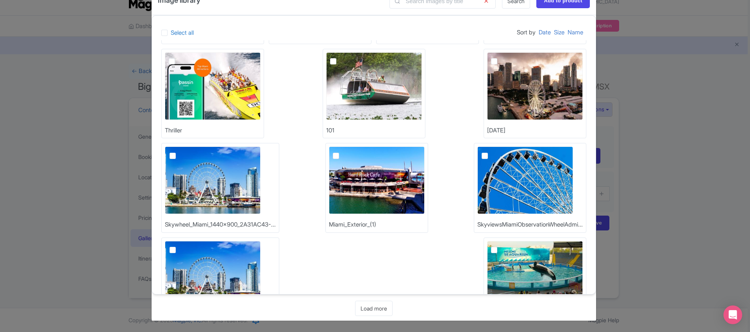
scroll to position [141, 0]
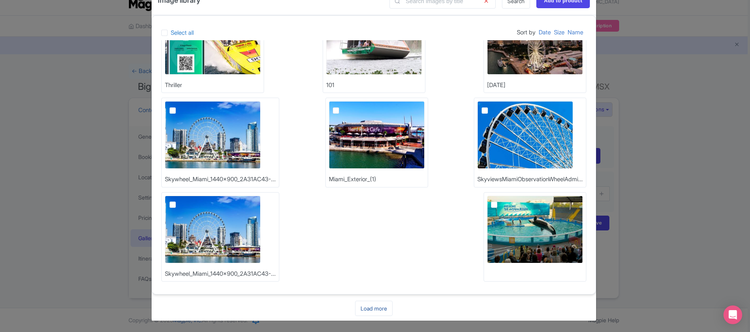
click at [379, 312] on link "Load more" at bounding box center [374, 308] width 38 height 15
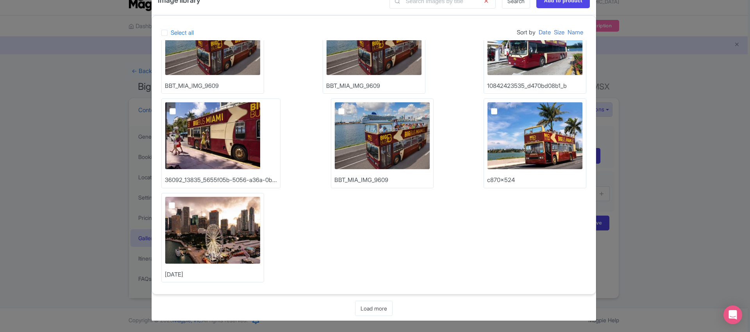
scroll to position [518, 0]
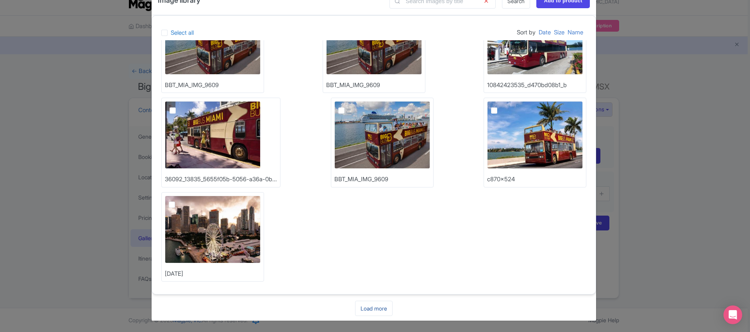
click at [370, 311] on link "Load more" at bounding box center [374, 308] width 38 height 15
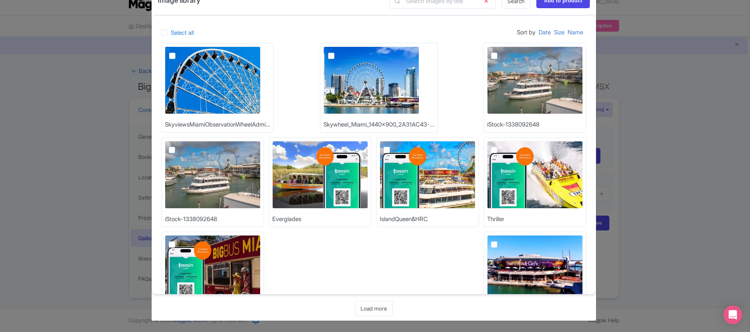
scroll to position [801, 0]
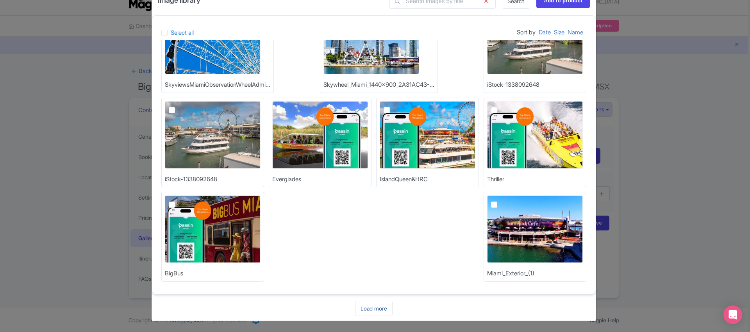
click at [371, 310] on link "Load more" at bounding box center [374, 308] width 38 height 15
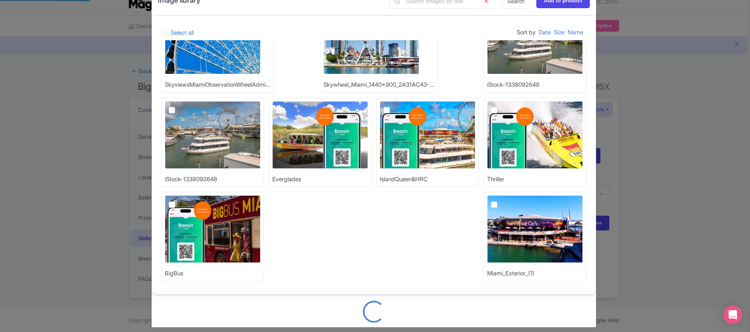
scroll to position [9, 0]
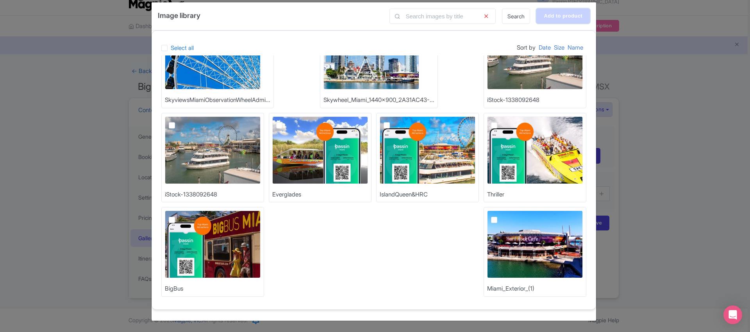
click at [558, 16] on input "Add to product" at bounding box center [563, 16] width 54 height 15
type input "Adding..."
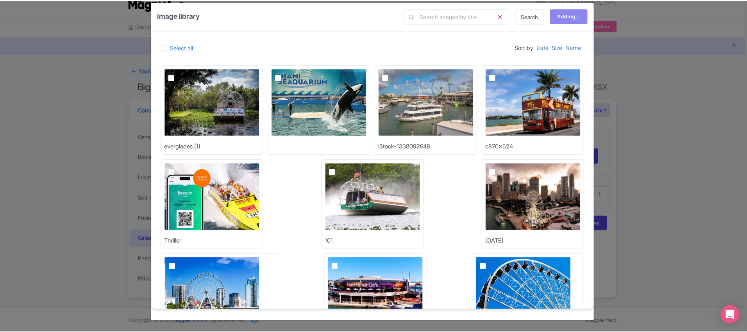
scroll to position [0, 0]
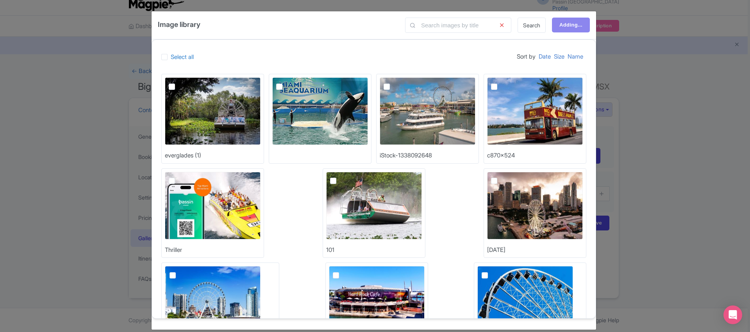
click at [677, 119] on div "Image library Search Adding... Select all Sort by Date Size Name everglades (1)…" at bounding box center [375, 166] width 750 height 332
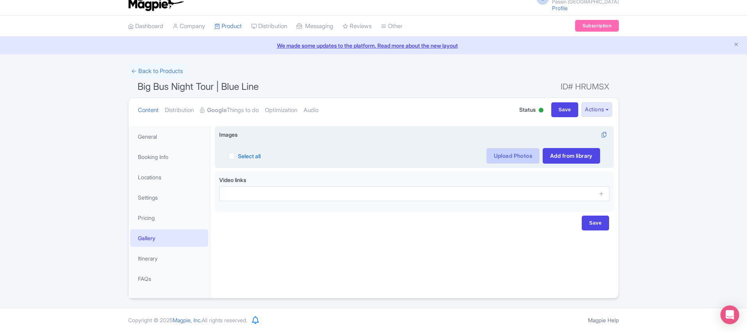
click at [512, 157] on link "Upload Photos" at bounding box center [512, 156] width 53 height 16
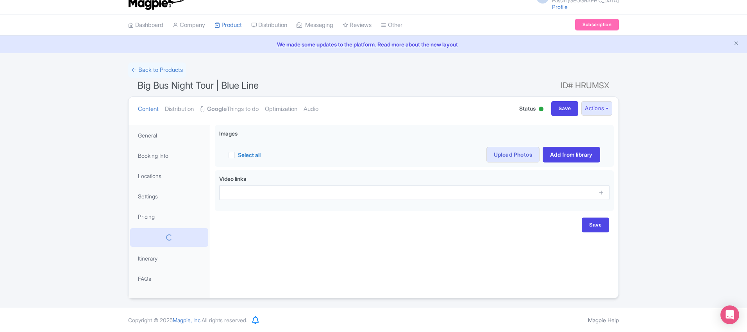
scroll to position [10, 0]
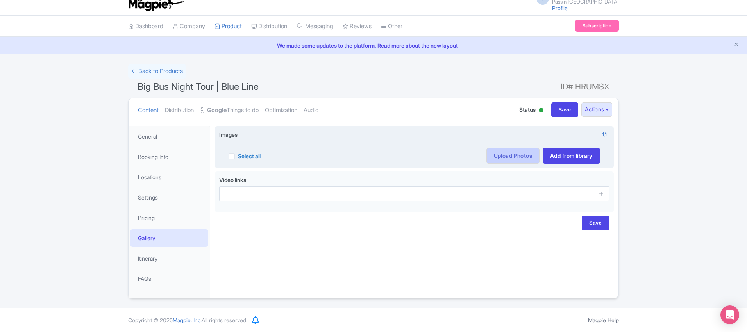
click at [509, 157] on link "Upload Photos" at bounding box center [512, 156] width 53 height 16
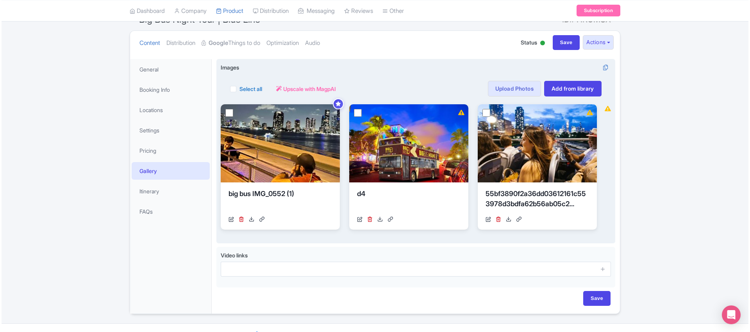
scroll to position [76, 0]
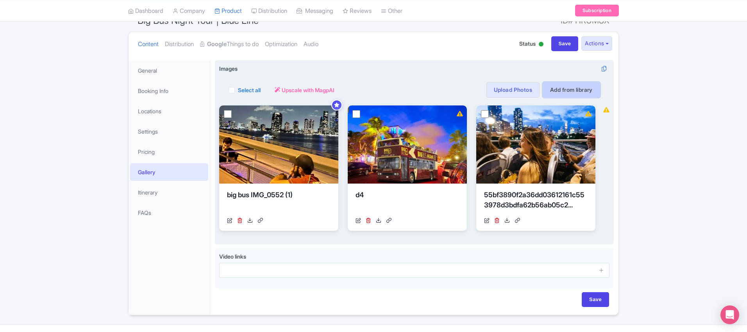
click at [576, 94] on link "Add from library" at bounding box center [571, 90] width 57 height 16
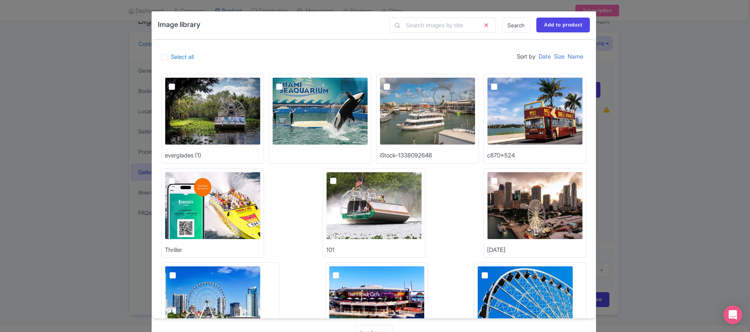
click at [501, 82] on label at bounding box center [501, 82] width 0 height 0
click at [501, 82] on input "checkbox" at bounding box center [503, 79] width 5 height 5
checkbox input "true"
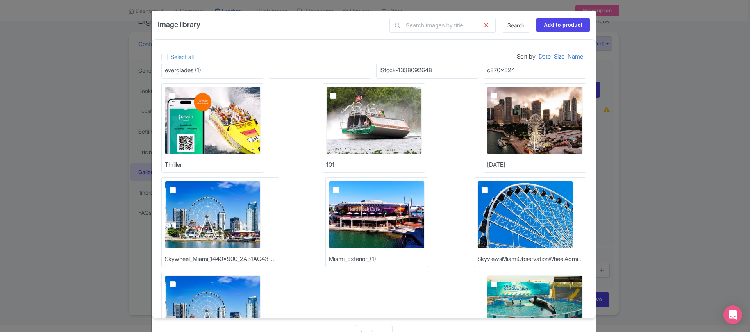
scroll to position [141, 0]
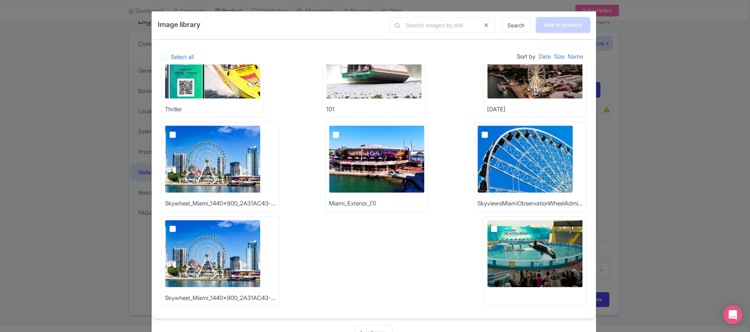
click at [556, 26] on input "Add to product" at bounding box center [563, 25] width 54 height 15
type input "Adding..."
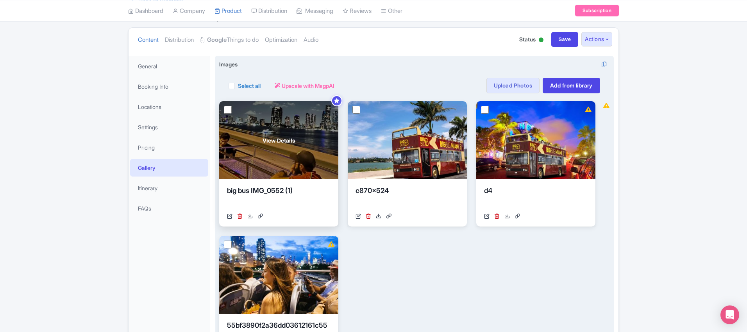
scroll to position [80, 0]
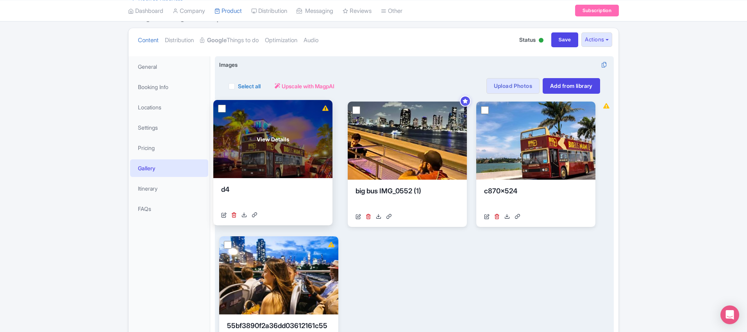
drag, startPoint x: 527, startPoint y: 138, endPoint x: 266, endPoint y: 138, distance: 261.8
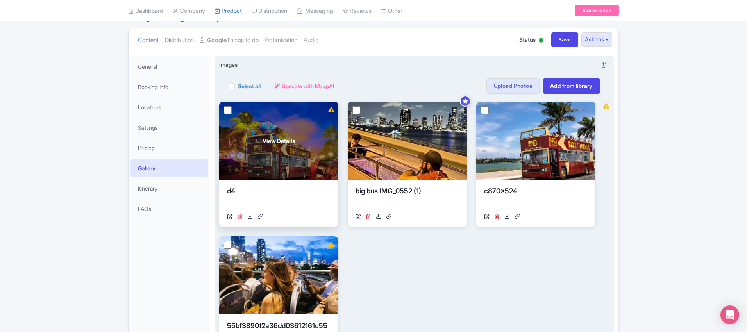
click at [230, 110] on input "checkbox" at bounding box center [228, 110] width 8 height 8
checkbox input "true"
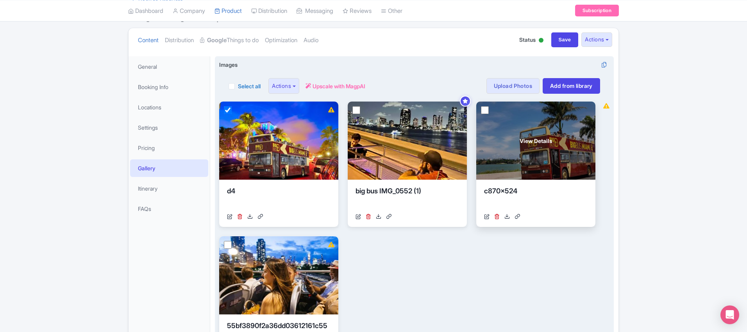
click at [486, 110] on input "checkbox" at bounding box center [485, 110] width 8 height 8
checkbox input "false"
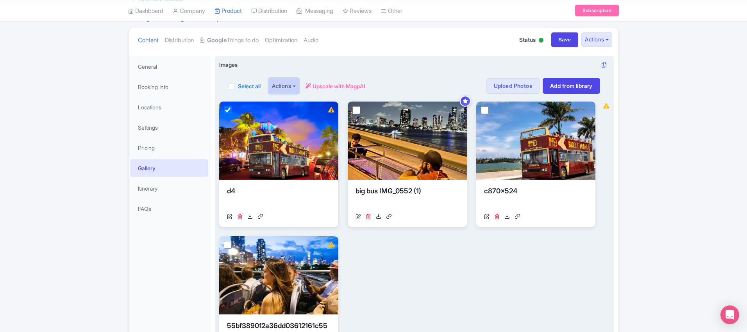
click at [290, 85] on button "Actions" at bounding box center [283, 86] width 31 height 16
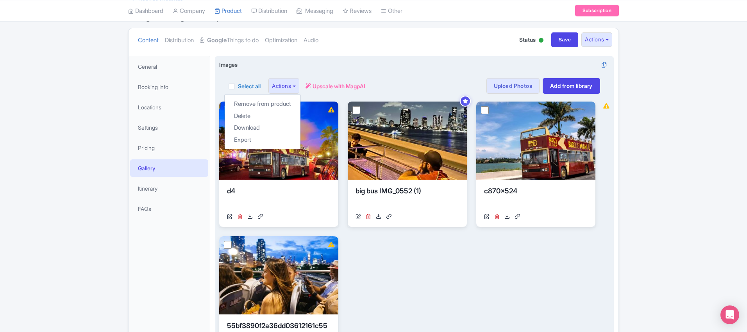
click at [388, 259] on div "View Details d4 https://res.cloudinary.com/hfyvkoyi1/image/upload/v1758643293/d…" at bounding box center [407, 232] width 376 height 260
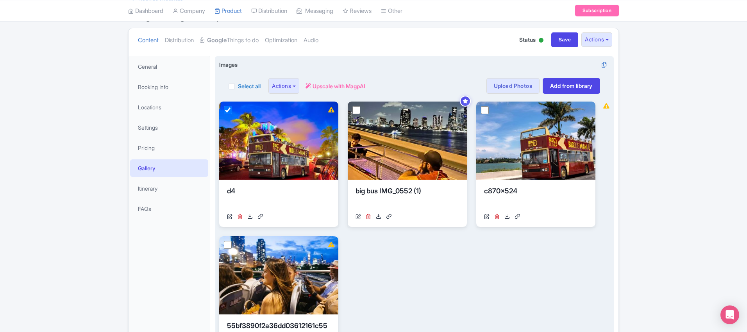
click at [388, 259] on div "View Details d4 https://res.cloudinary.com/hfyvkoyi1/image/upload/v1758643293/d…" at bounding box center [407, 232] width 376 height 260
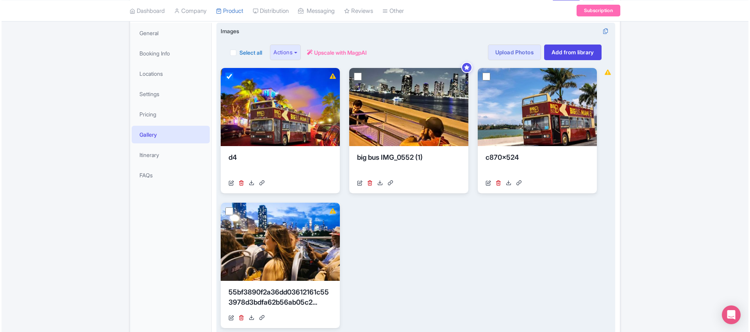
scroll to position [113, 0]
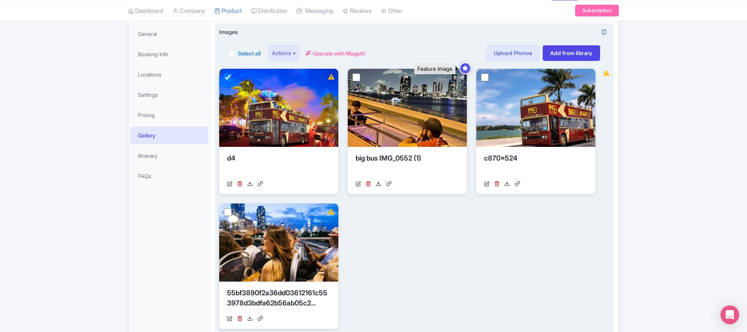
click at [467, 68] on icon at bounding box center [465, 68] width 6 height 5
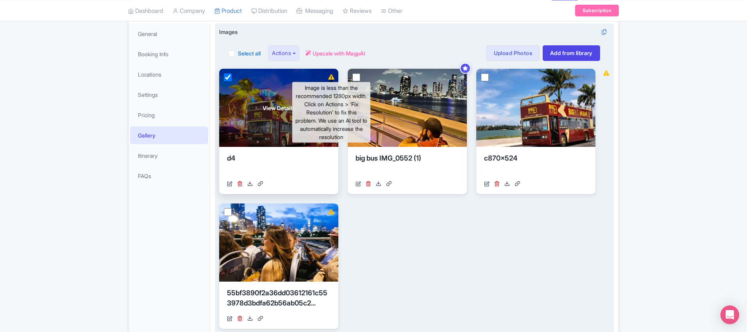
click at [332, 76] on icon at bounding box center [331, 76] width 6 height 5
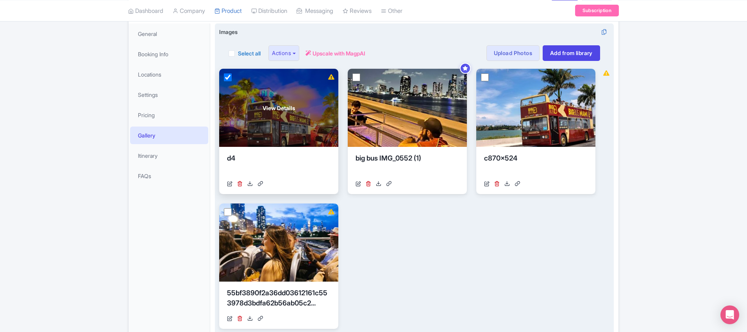
click at [332, 76] on icon at bounding box center [331, 76] width 6 height 5
click at [231, 184] on icon at bounding box center [229, 183] width 5 height 5
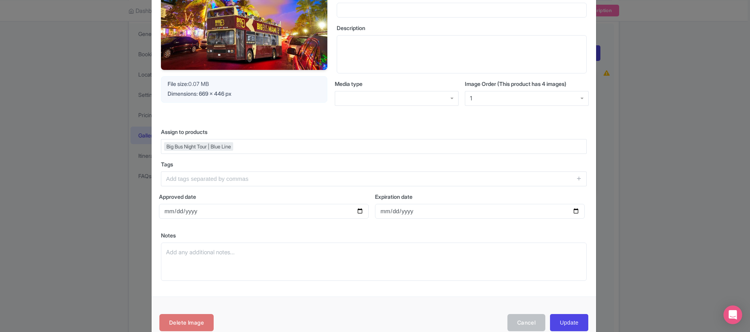
scroll to position [106, 0]
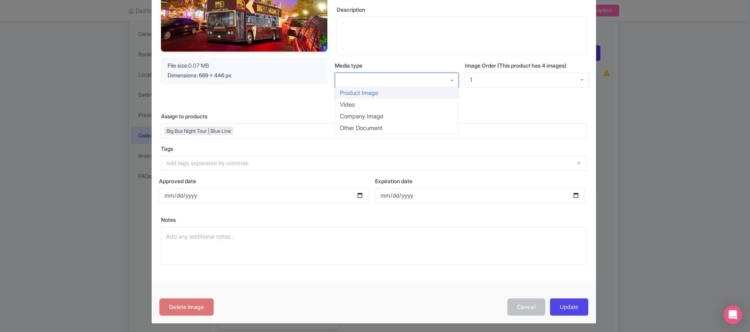
click at [391, 76] on div at bounding box center [397, 80] width 124 height 15
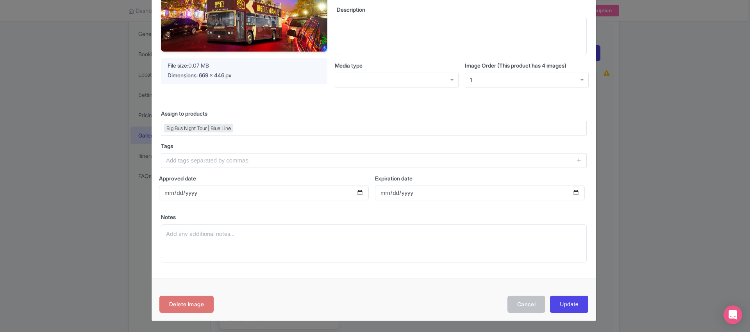
click at [522, 104] on div "Your Image is being upscaled File size: 0.07 MB Dimensions: 669 x 446 px Title …" at bounding box center [374, 104] width 445 height 347
click at [521, 304] on button "Cancel" at bounding box center [527, 305] width 38 height 18
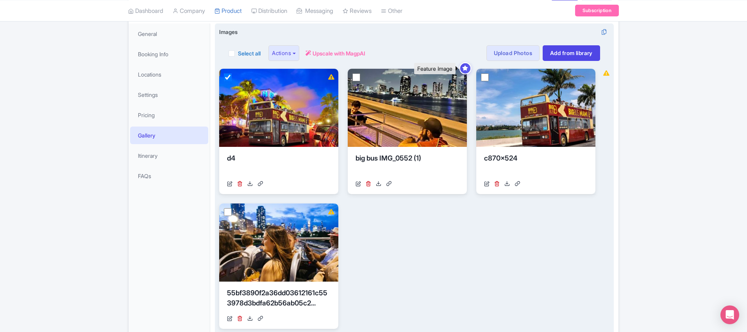
click at [466, 66] on icon at bounding box center [465, 68] width 6 height 5
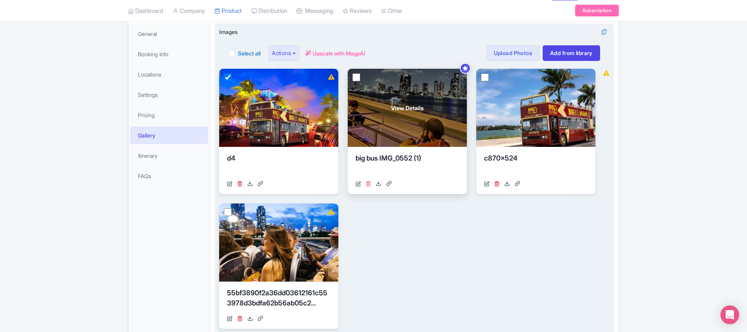
click at [369, 182] on icon at bounding box center [368, 183] width 5 height 5
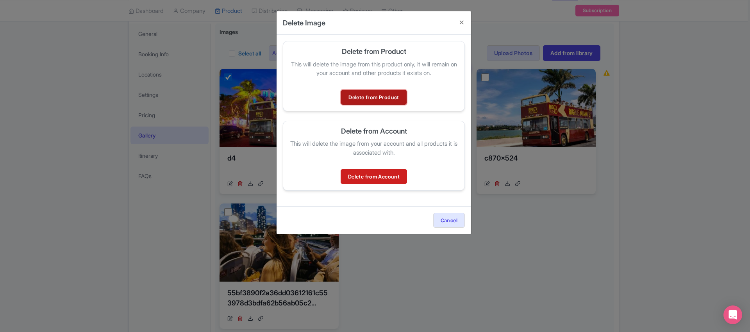
click at [383, 97] on link "Delete from Product" at bounding box center [373, 97] width 65 height 15
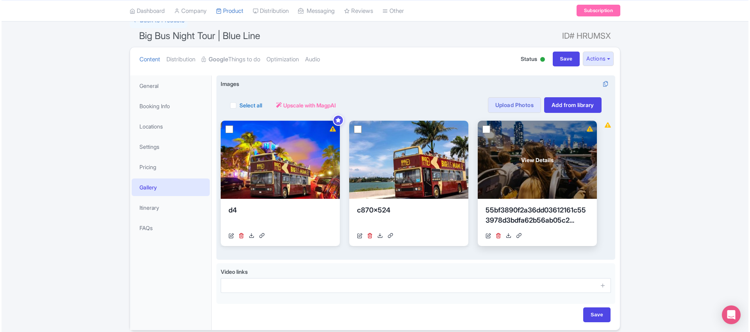
scroll to position [62, 0]
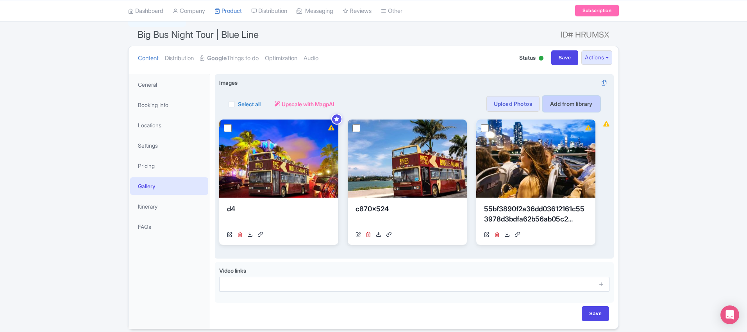
click at [567, 104] on link "Add from library" at bounding box center [571, 104] width 57 height 16
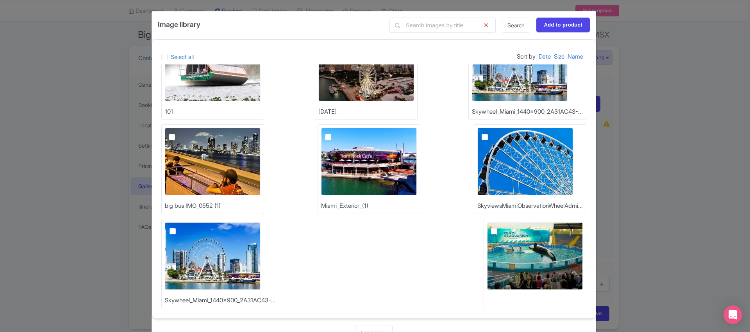
scroll to position [141, 0]
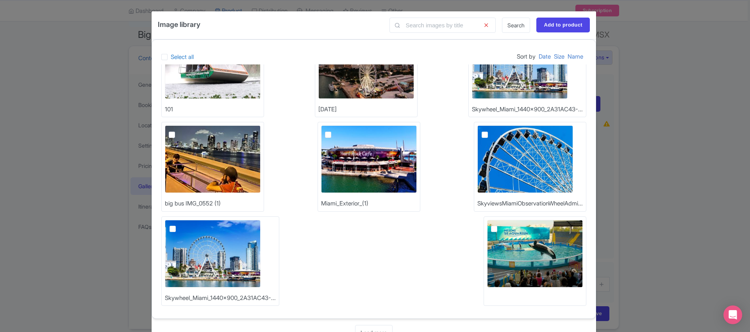
click at [170, 138] on img at bounding box center [213, 159] width 96 height 68
click at [178, 130] on input "checkbox" at bounding box center [180, 127] width 5 height 5
checkbox input "true"
click at [557, 27] on input "Add to product" at bounding box center [563, 25] width 54 height 15
type input "Adding..."
